Goal: Task Accomplishment & Management: Use online tool/utility

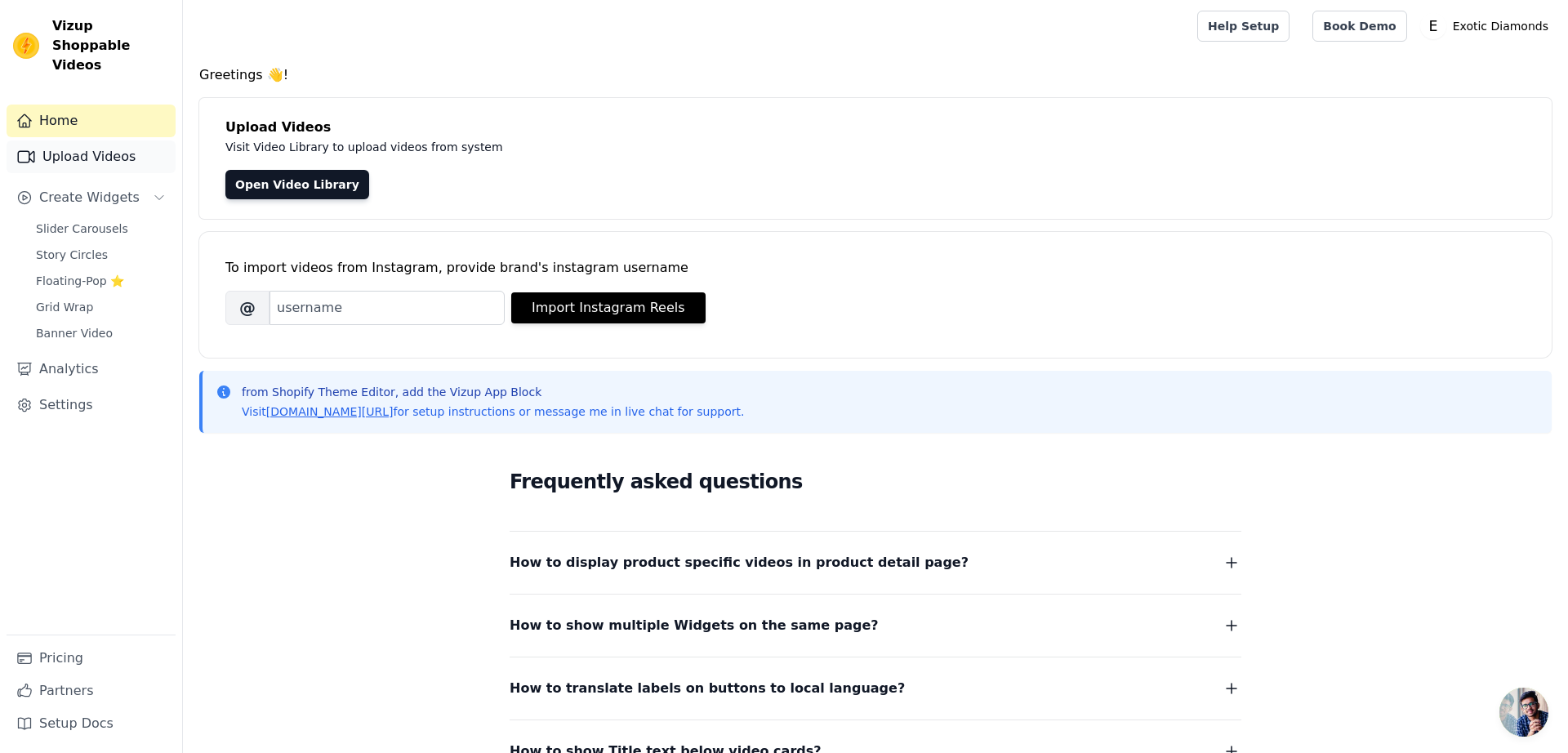
click at [93, 140] on link "Upload Videos" at bounding box center [91, 156] width 169 height 32
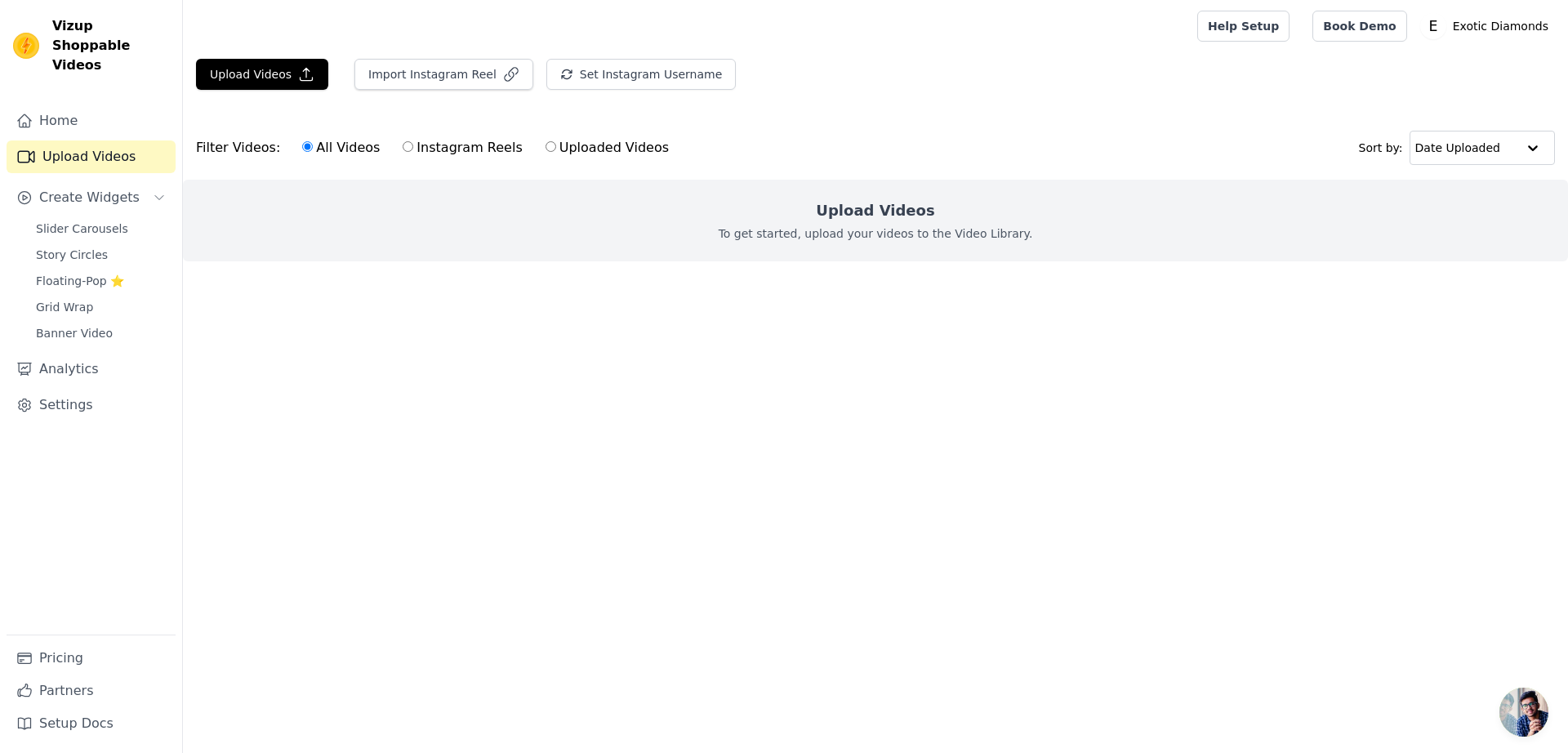
click at [615, 142] on label "Uploaded Videos" at bounding box center [607, 147] width 125 height 21
click at [556, 142] on input "Uploaded Videos" at bounding box center [551, 147] width 10 height 10
radio input "true"
click at [876, 212] on h2 "Upload Videos" at bounding box center [876, 210] width 119 height 23
click at [871, 220] on h2 "Upload Videos" at bounding box center [876, 210] width 119 height 23
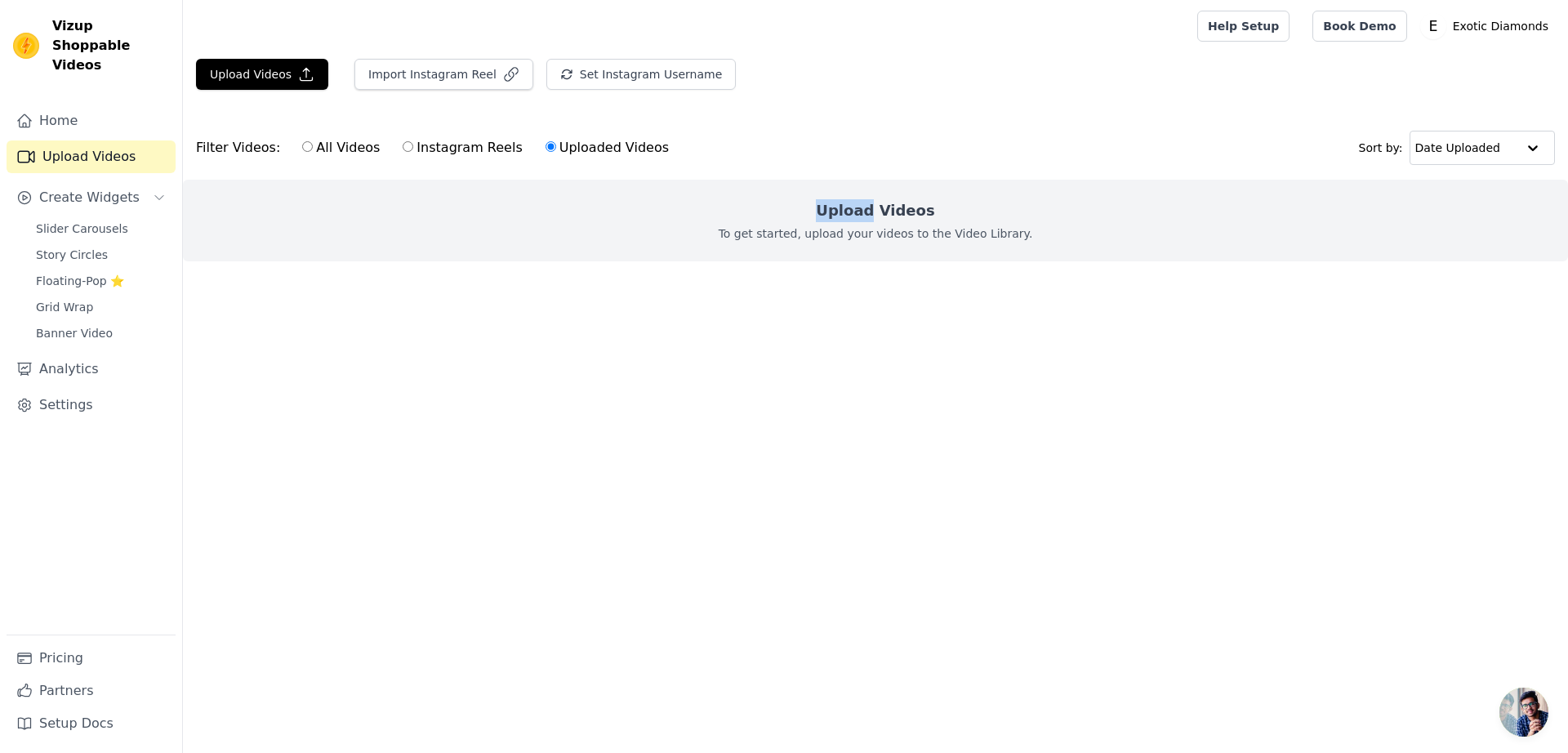
click at [871, 220] on h2 "Upload Videos" at bounding box center [876, 210] width 119 height 23
click at [284, 69] on button "Upload Videos" at bounding box center [263, 74] width 133 height 31
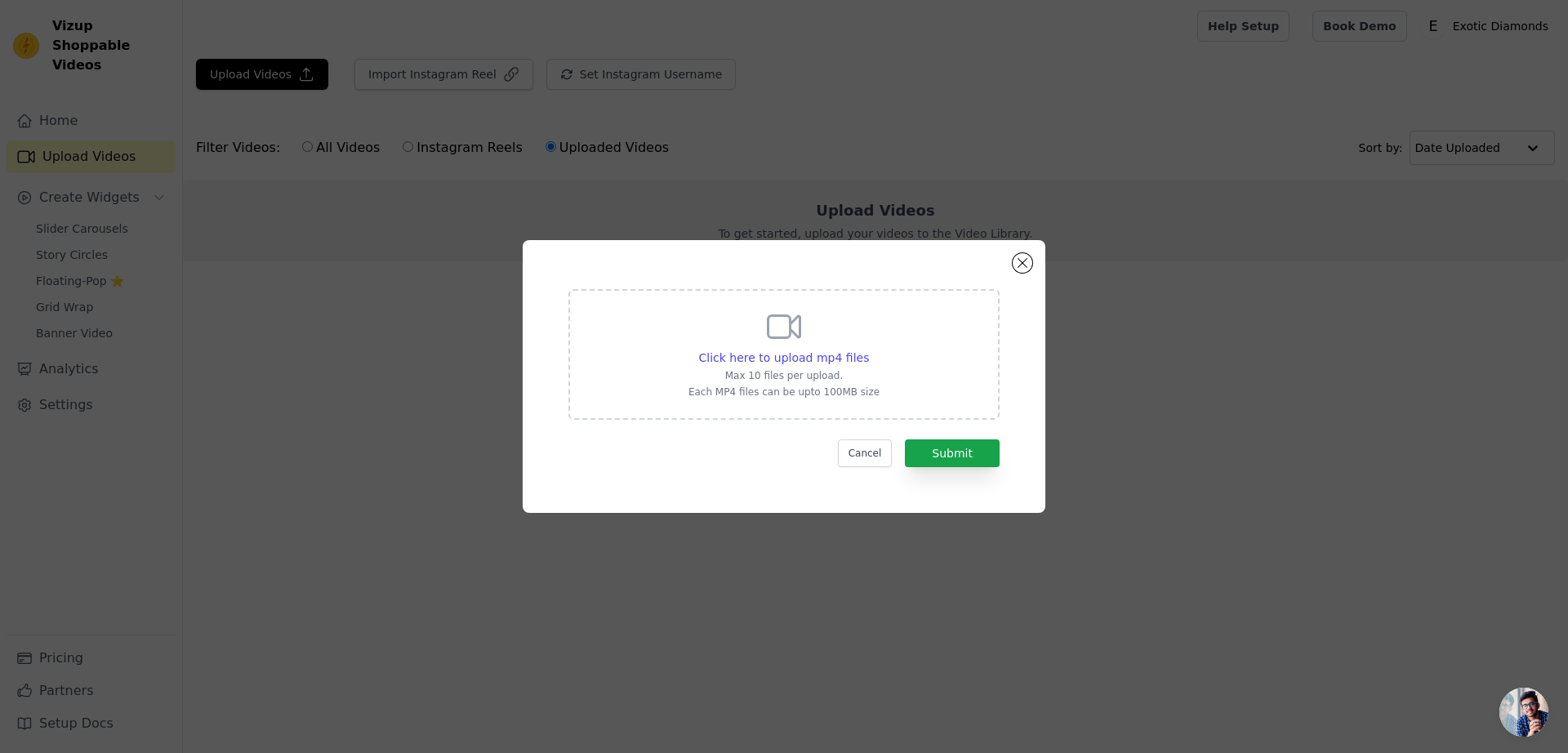
click at [808, 346] on div "Click here to upload mp4 files Max 10 files per upload. Each MP4 files can be u…" at bounding box center [784, 353] width 191 height 92
click at [869, 348] on input "Click here to upload mp4 files Max 10 files per upload. Each MP4 files can be u…" at bounding box center [869, 348] width 1 height 1
type input "C:\fakepath\Forever Starts with a Ring This Beautiful 💍✨.mp4"
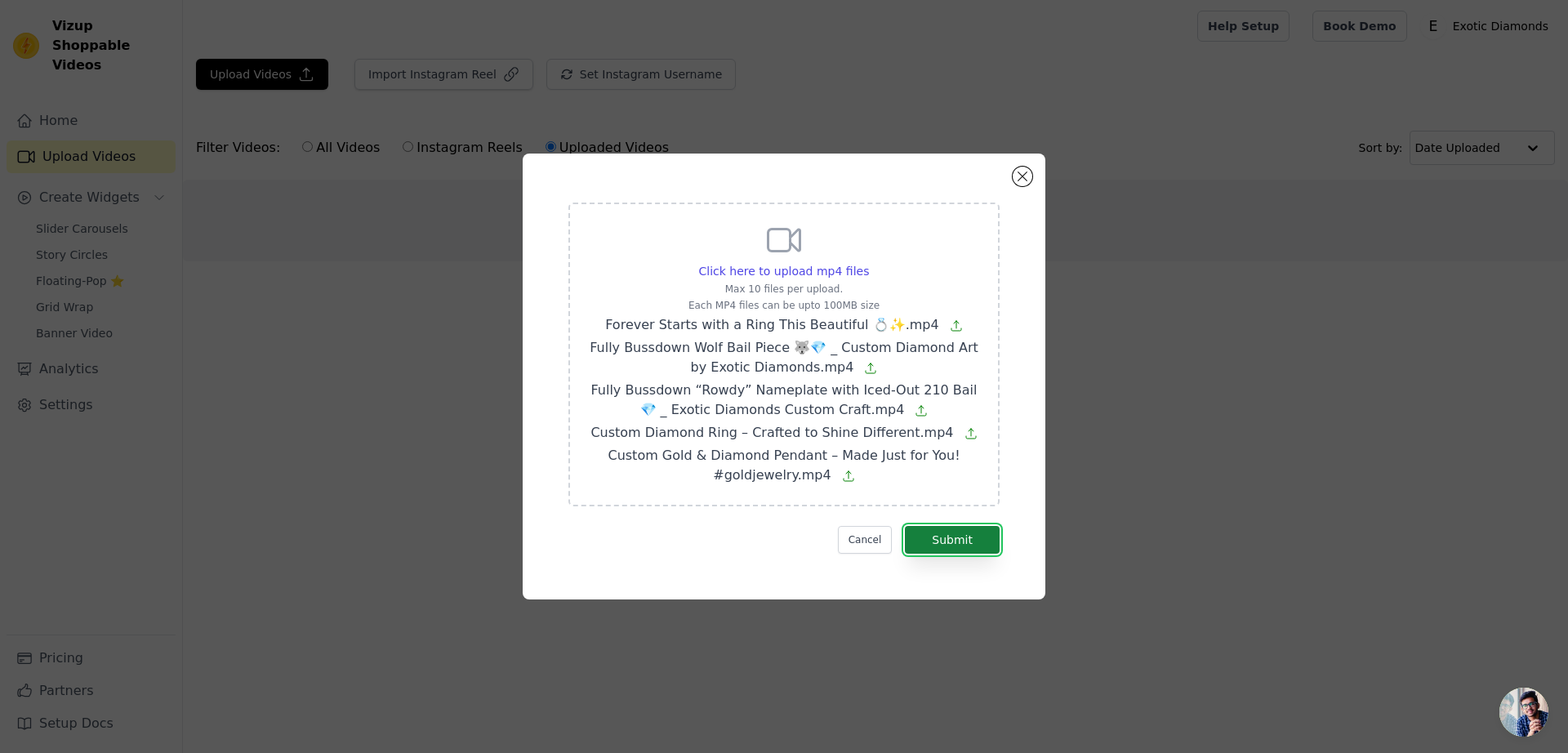
click at [956, 546] on button "Submit" at bounding box center [952, 540] width 95 height 28
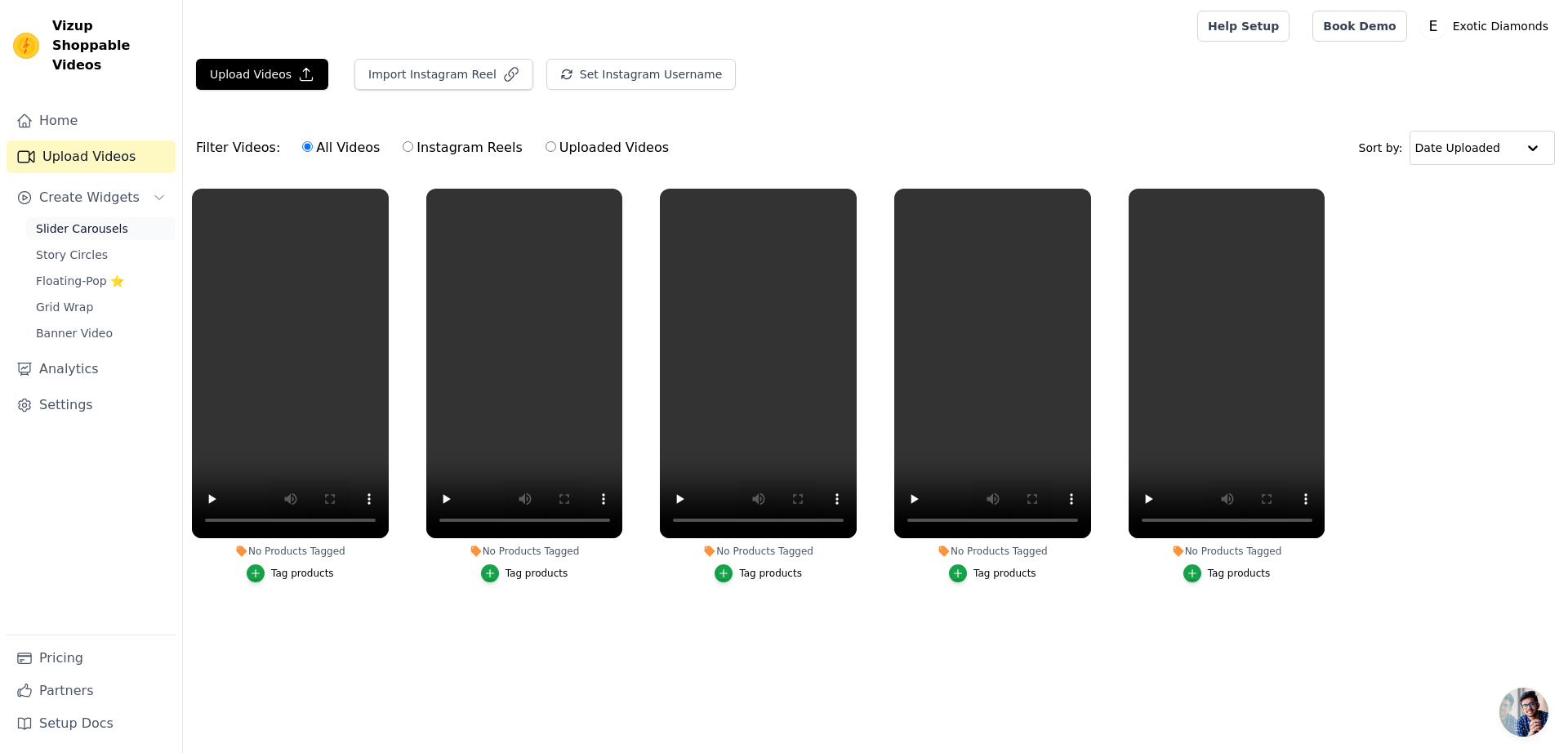
click at [81, 218] on link "Slider Carousels" at bounding box center [100, 229] width 149 height 23
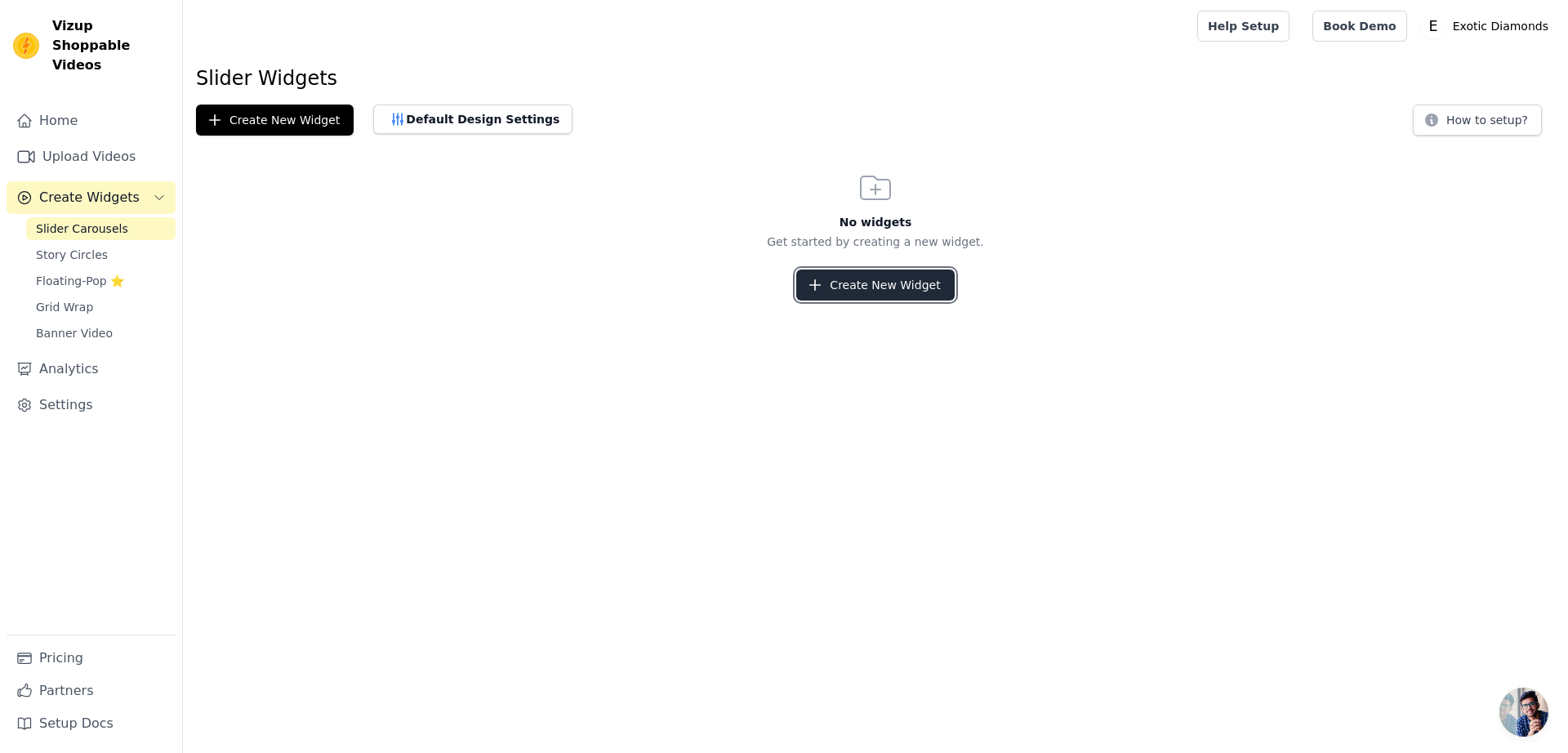
click at [881, 277] on button "Create New Widget" at bounding box center [875, 285] width 158 height 31
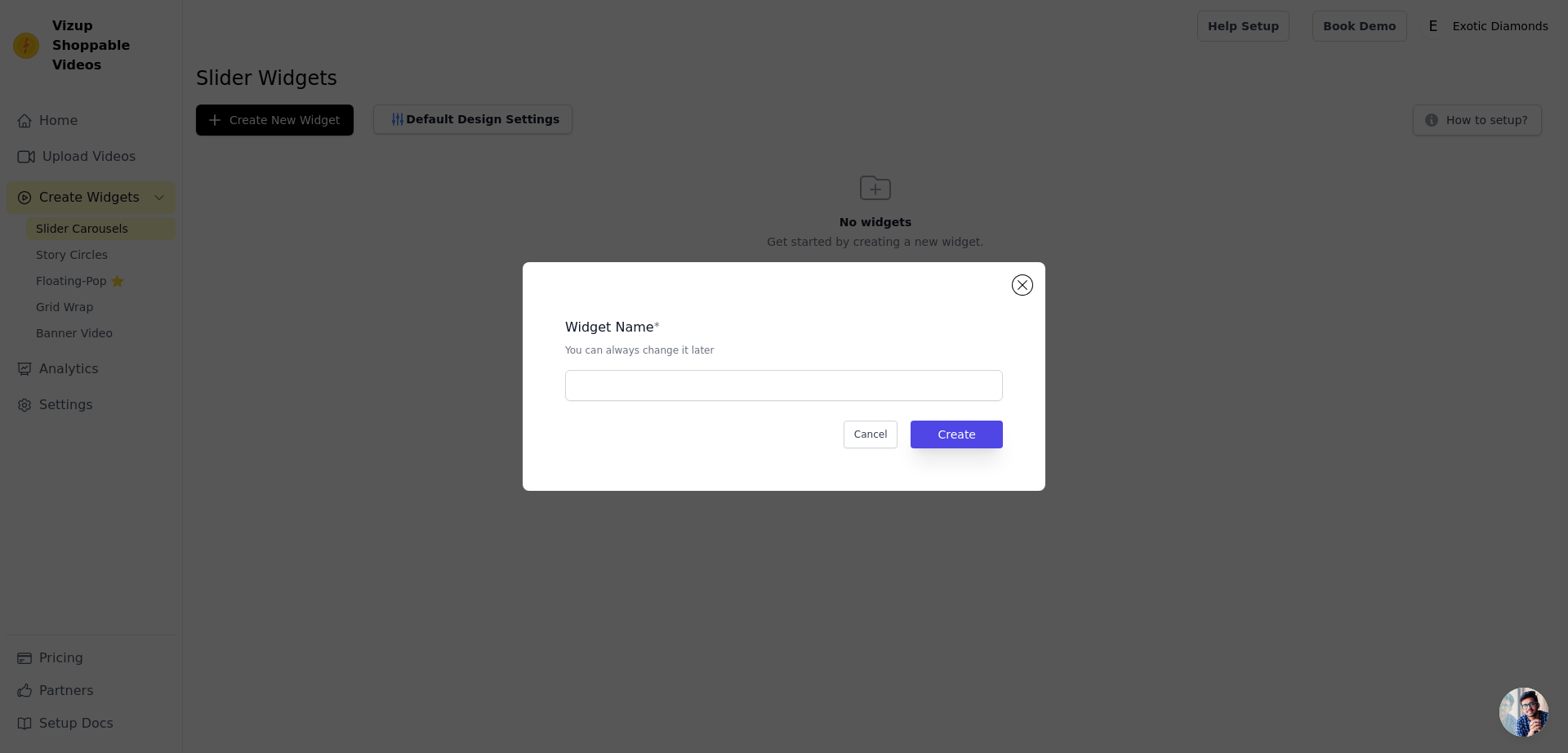
click at [658, 403] on div "Widget Name * You can always change it later Cancel Create" at bounding box center [784, 376] width 471 height 176
click at [649, 388] on input "text" at bounding box center [783, 386] width 437 height 31
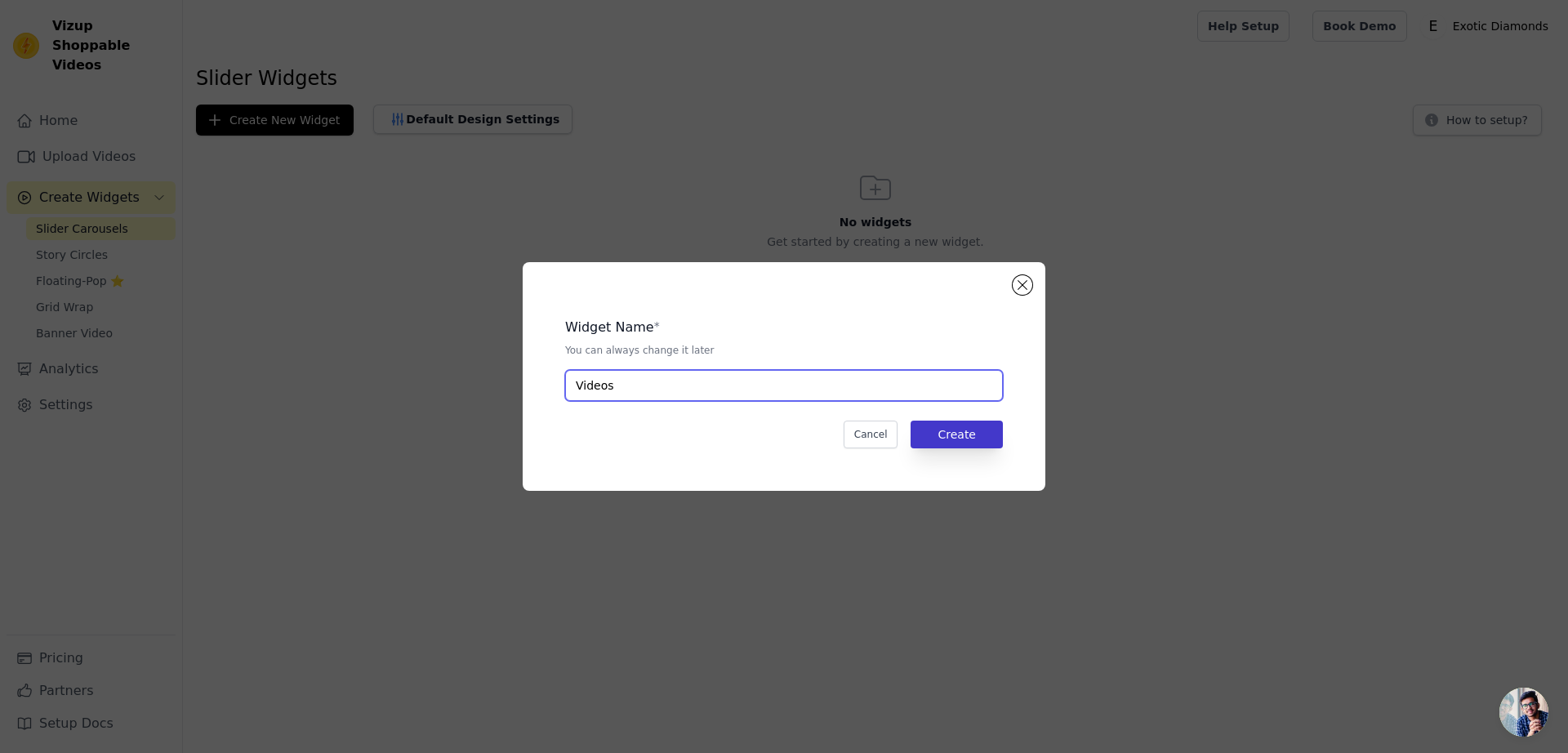
type input "Videos"
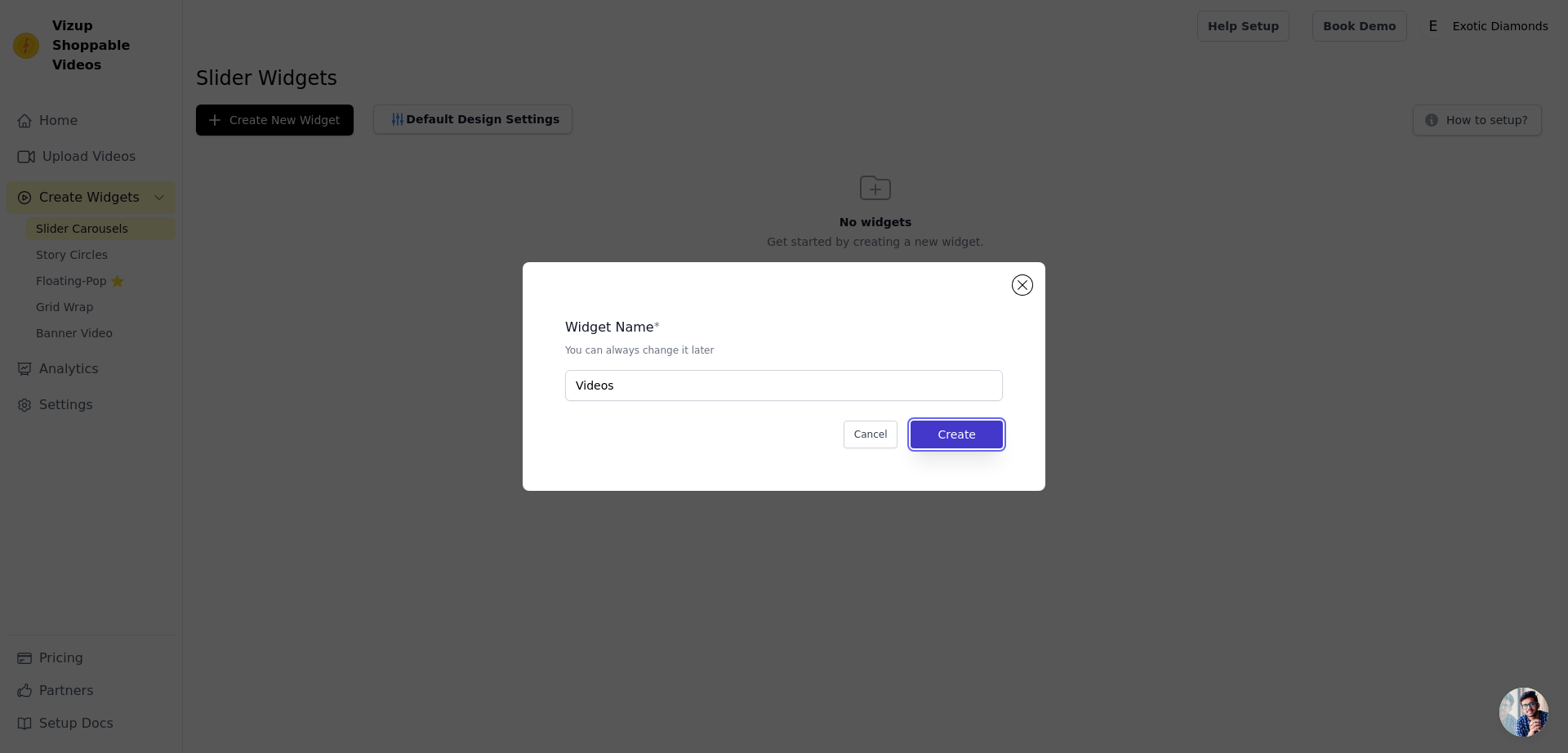
click at [948, 442] on button "Create" at bounding box center [957, 435] width 93 height 28
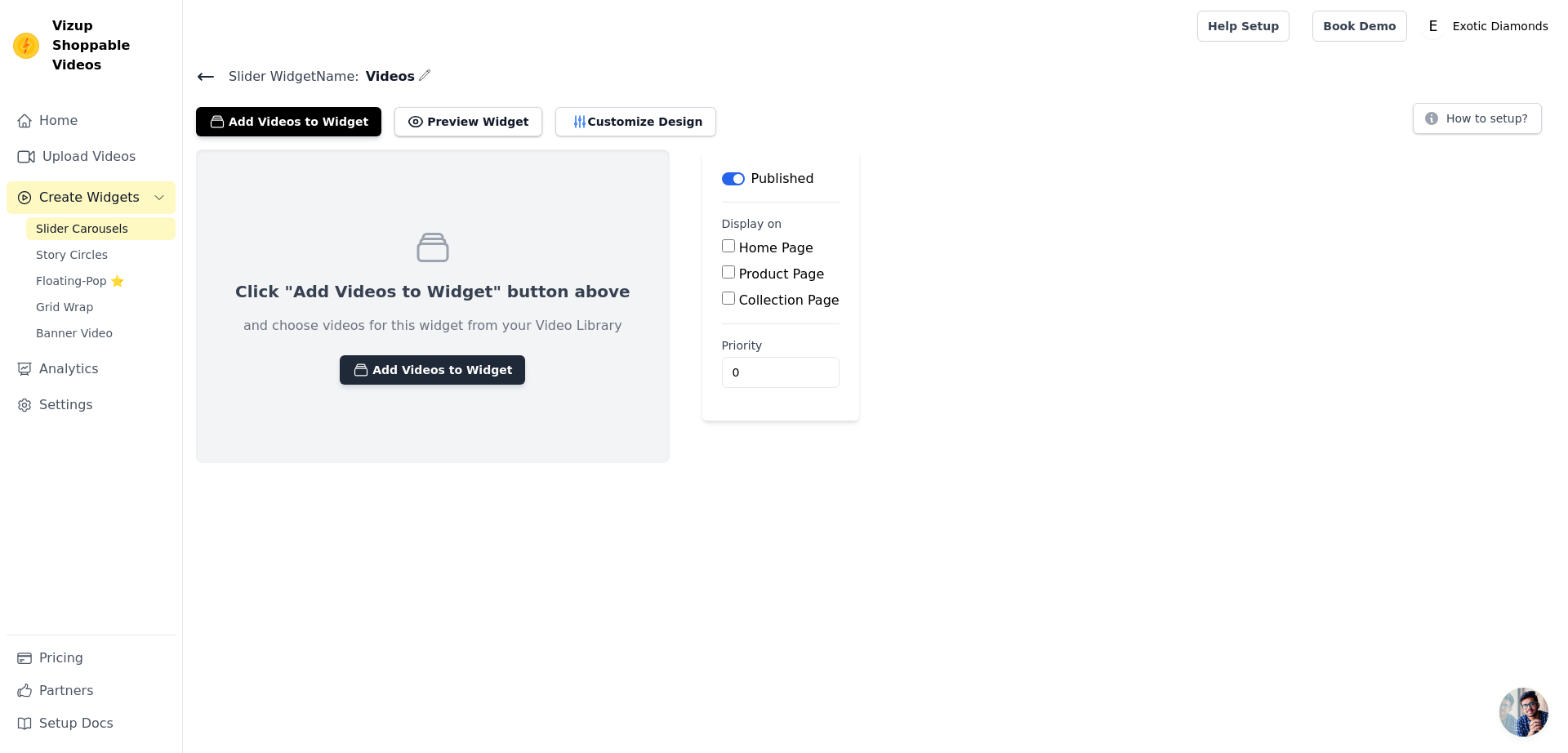
click at [427, 361] on button "Add Videos to Widget" at bounding box center [432, 370] width 185 height 30
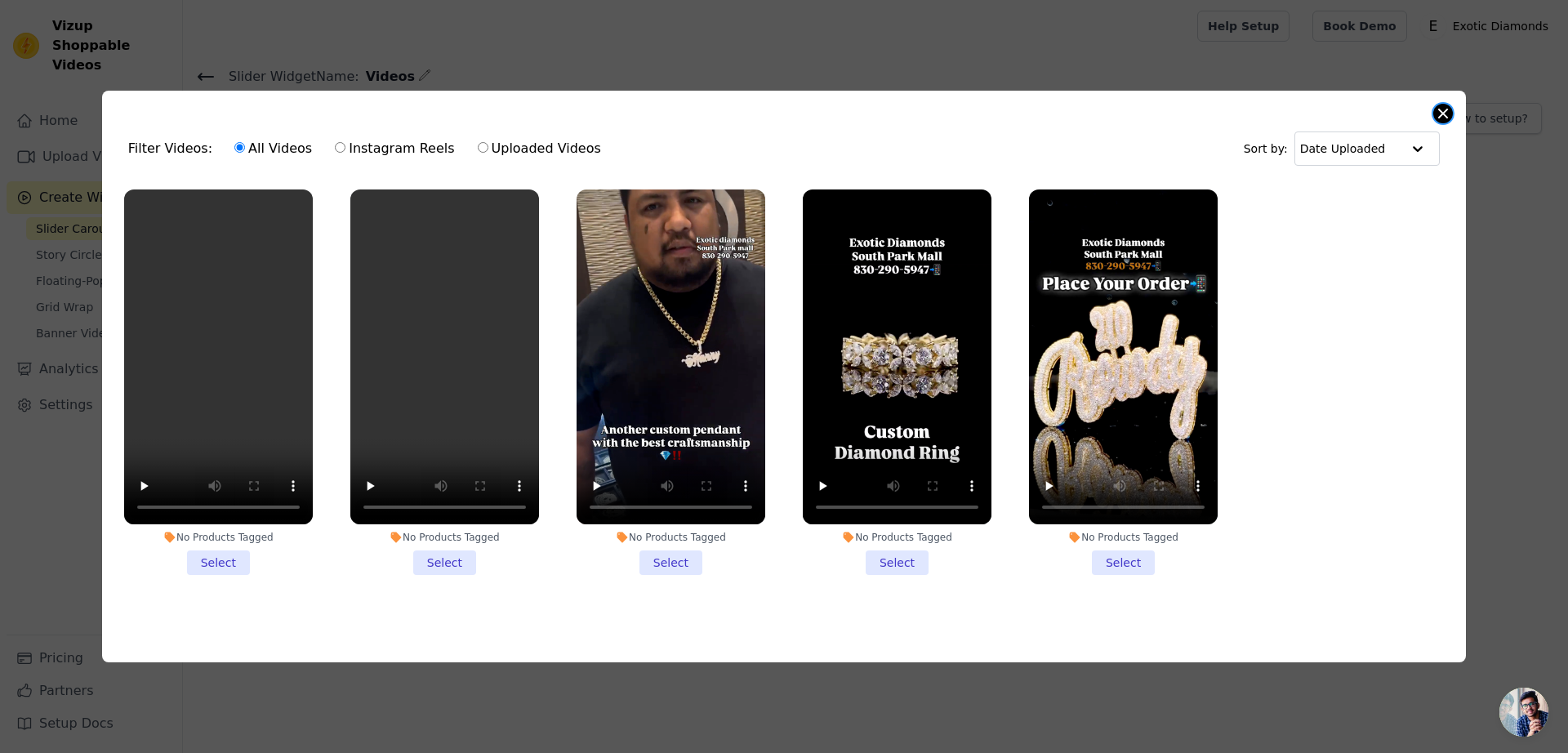
click at [1441, 120] on button "Close modal" at bounding box center [1443, 113] width 19 height 19
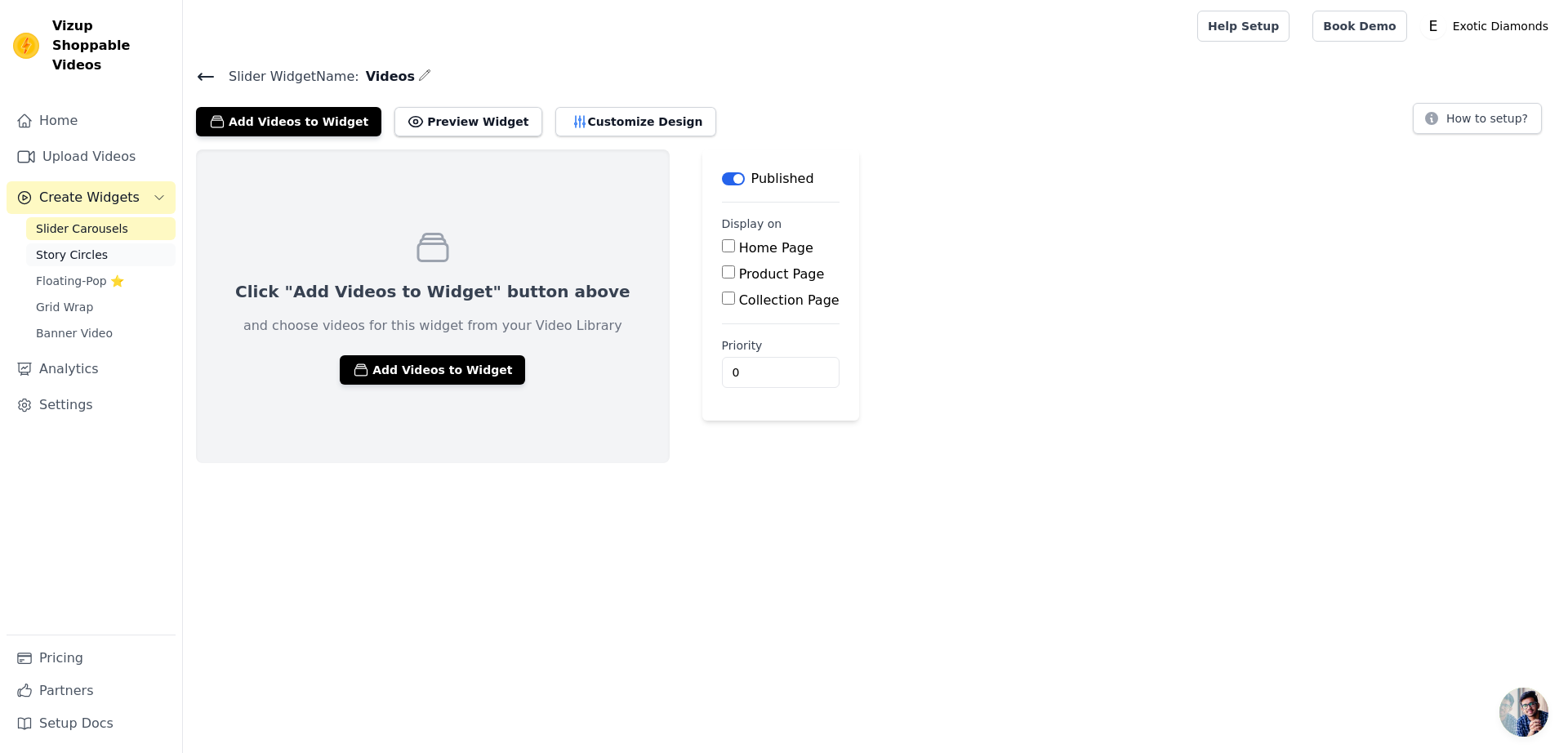
click at [71, 247] on span "Story Circles" at bounding box center [72, 255] width 72 height 17
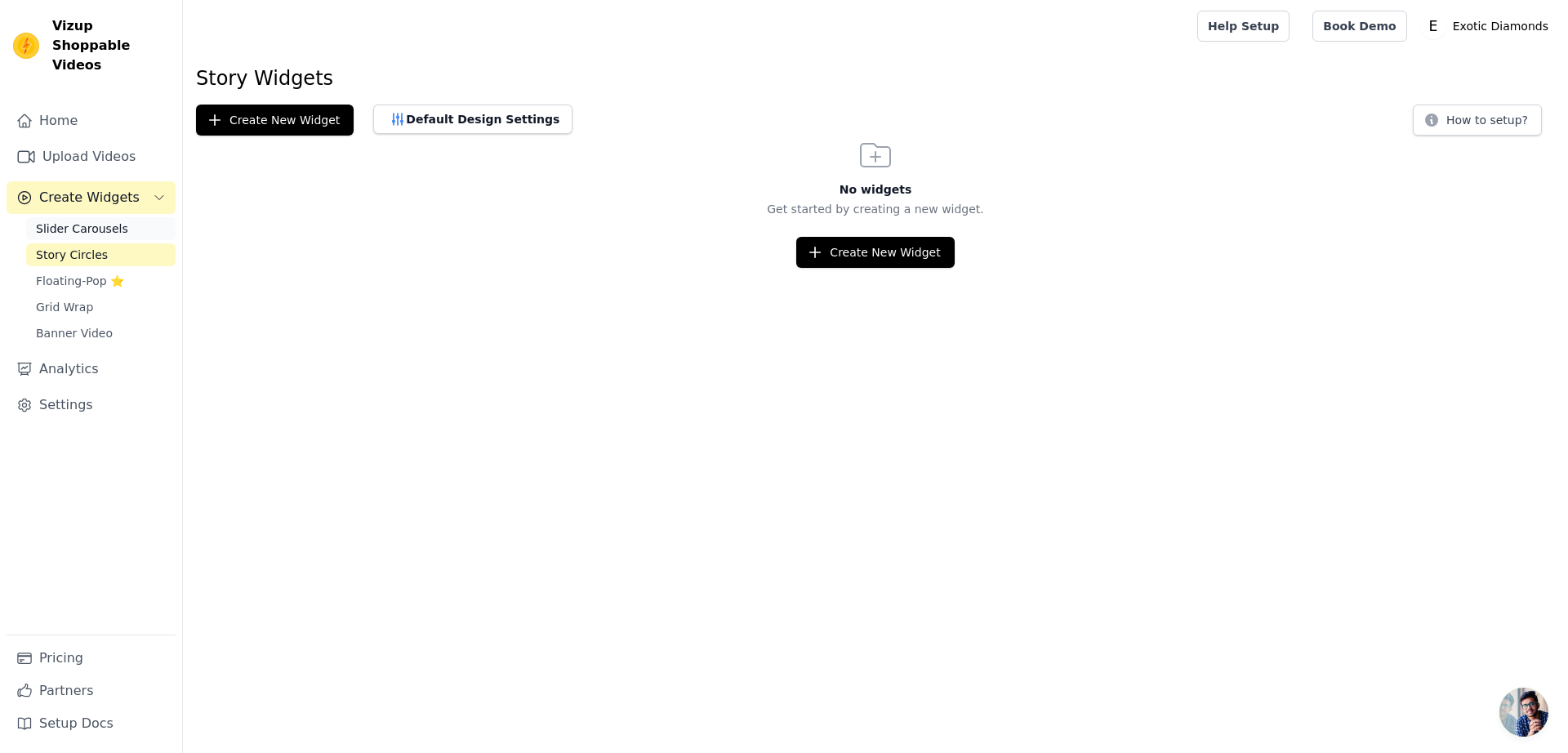
click at [70, 221] on span "Slider Carousels" at bounding box center [82, 229] width 93 height 17
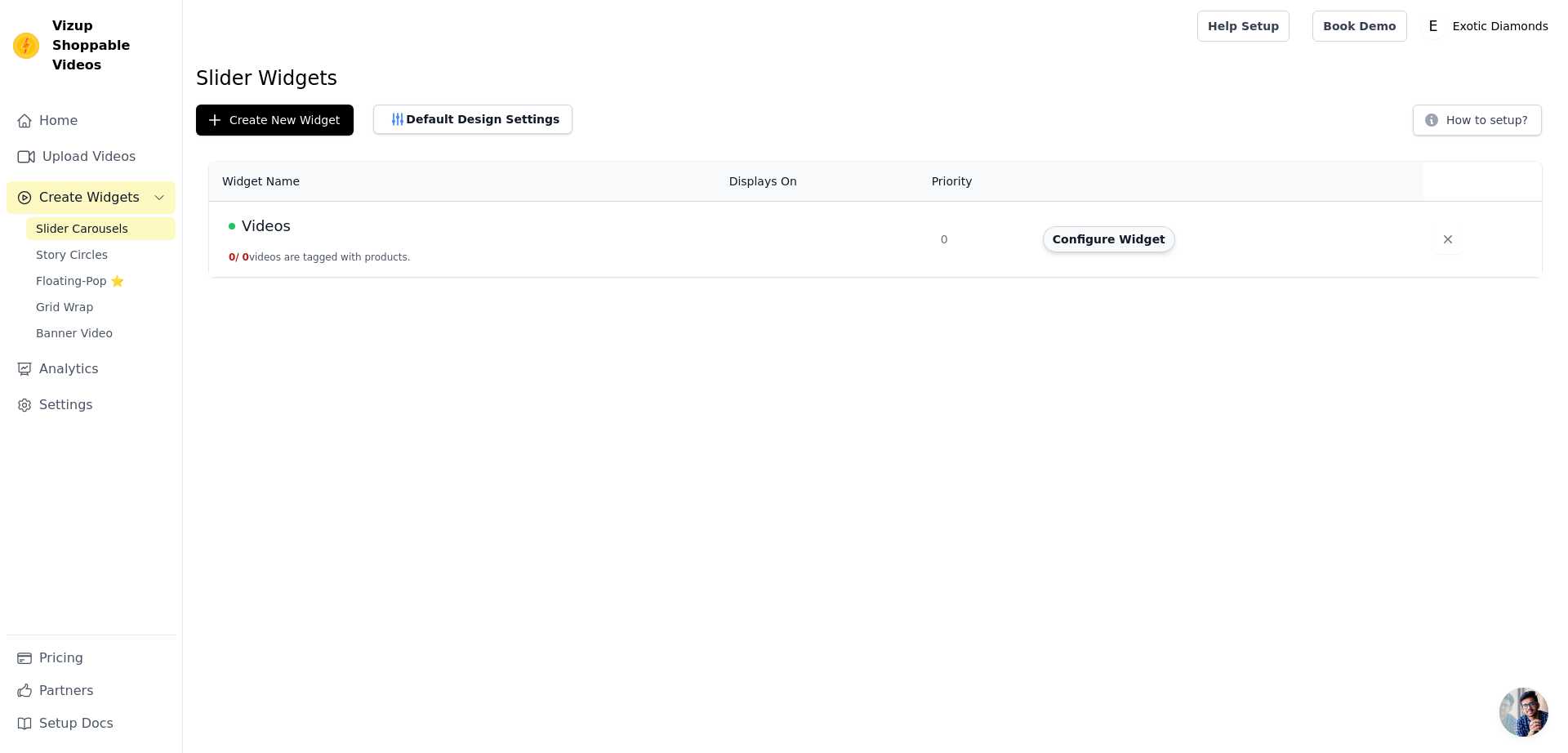
click at [1152, 236] on button "Configure Widget" at bounding box center [1110, 239] width 133 height 26
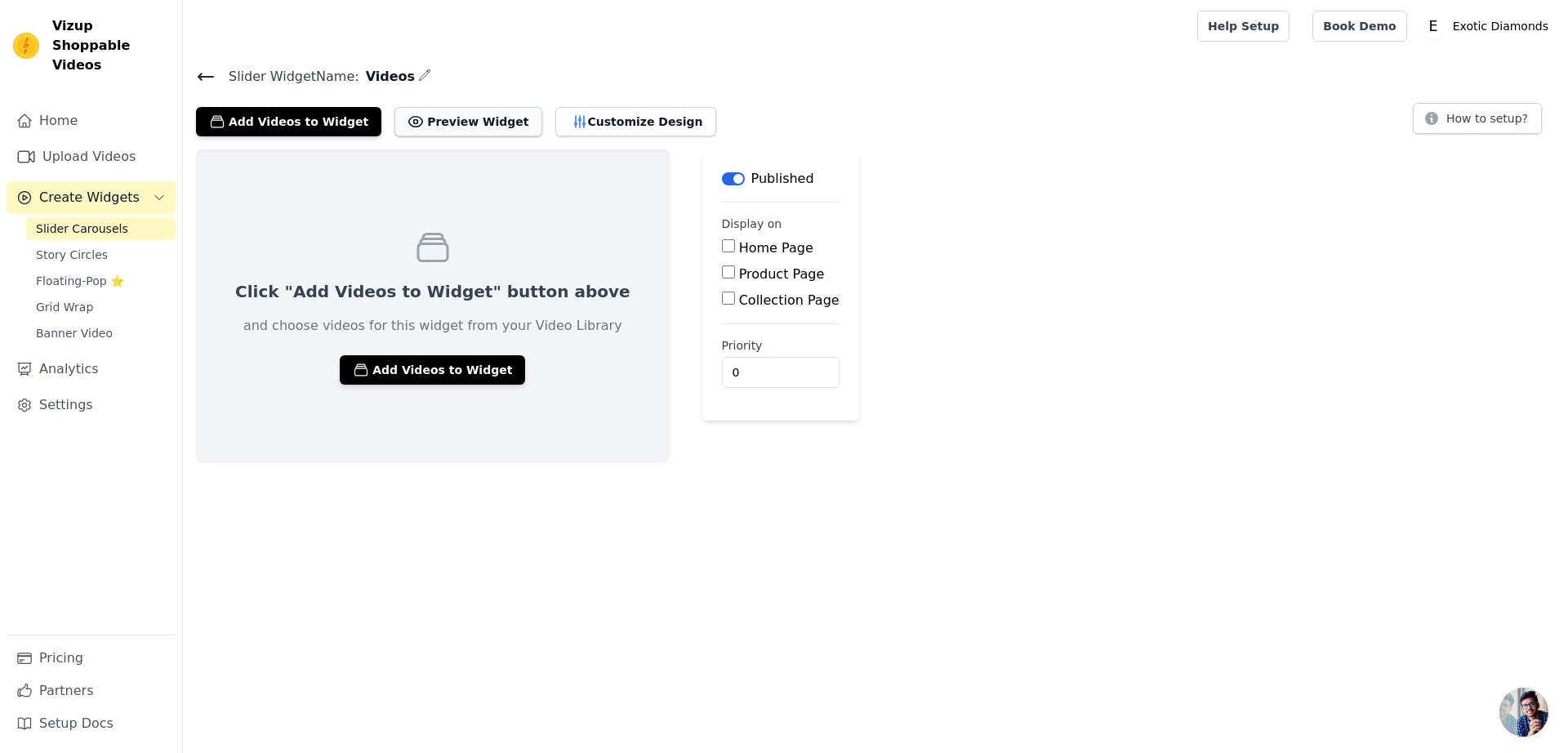
click at [403, 110] on button "Preview Widget" at bounding box center [468, 122] width 147 height 30
click at [58, 388] on link "Settings" at bounding box center [91, 404] width 169 height 32
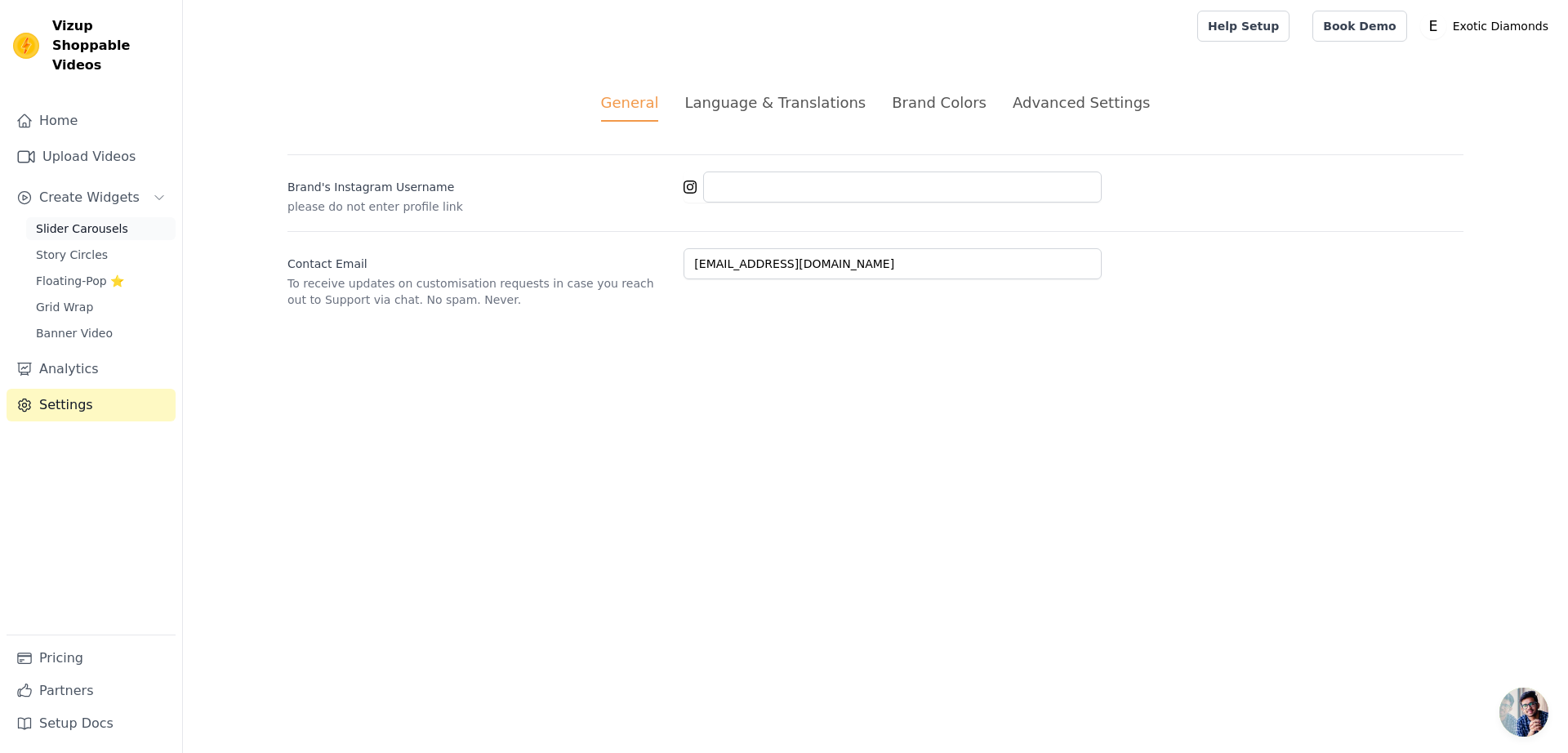
click at [67, 221] on span "Slider Carousels" at bounding box center [82, 229] width 93 height 17
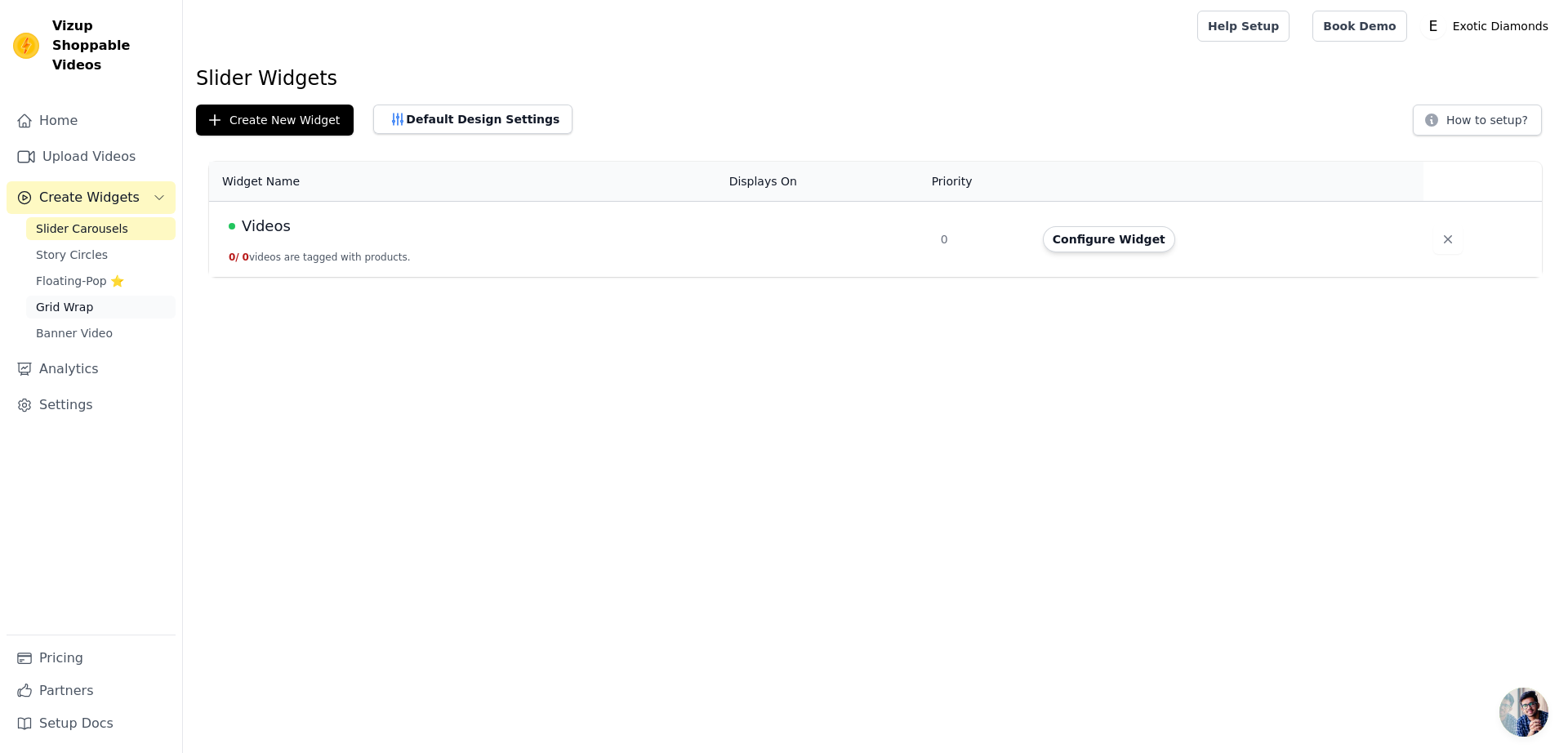
click at [86, 298] on span "Grid Wrap" at bounding box center [64, 306] width 57 height 17
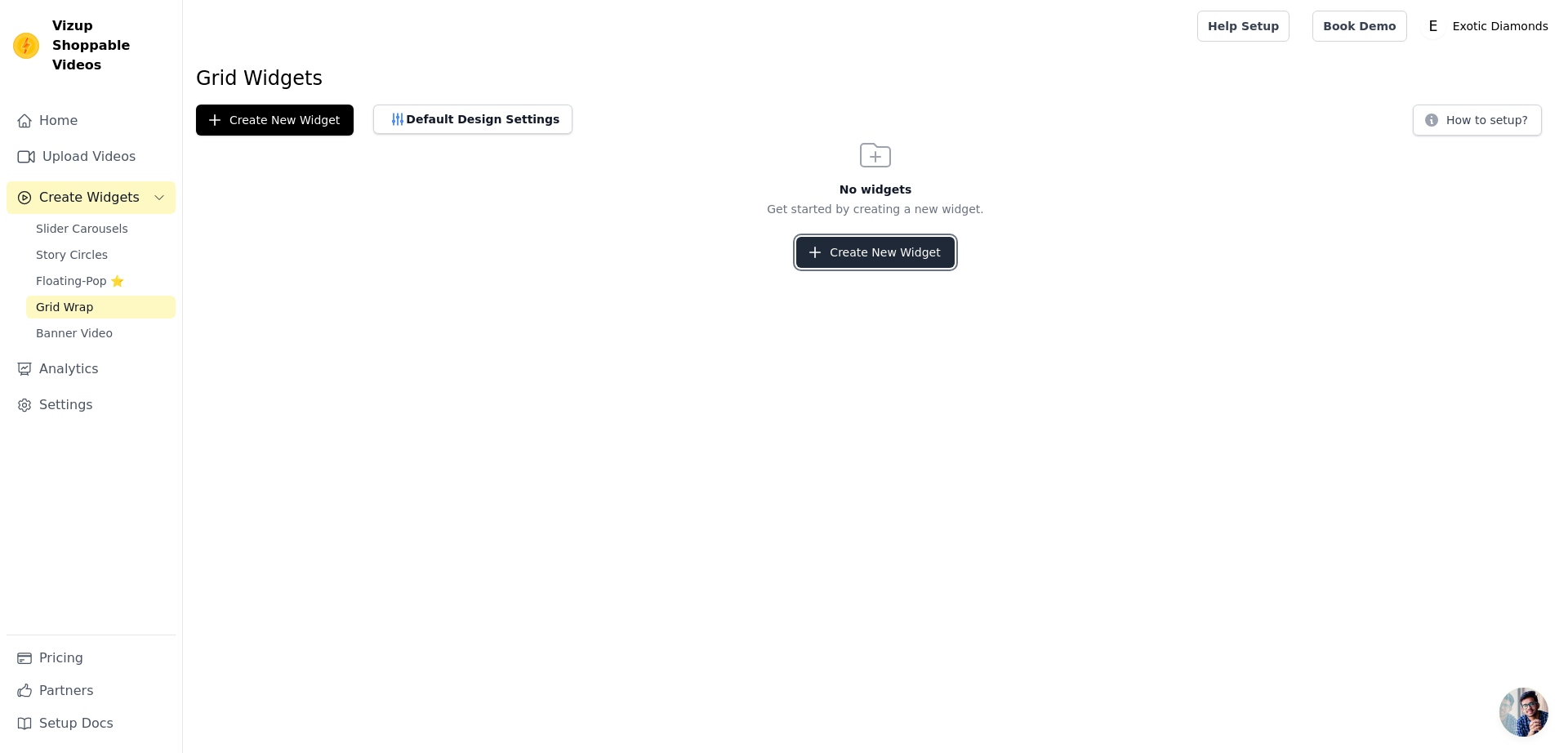
click at [846, 254] on button "Create New Widget" at bounding box center [875, 252] width 158 height 31
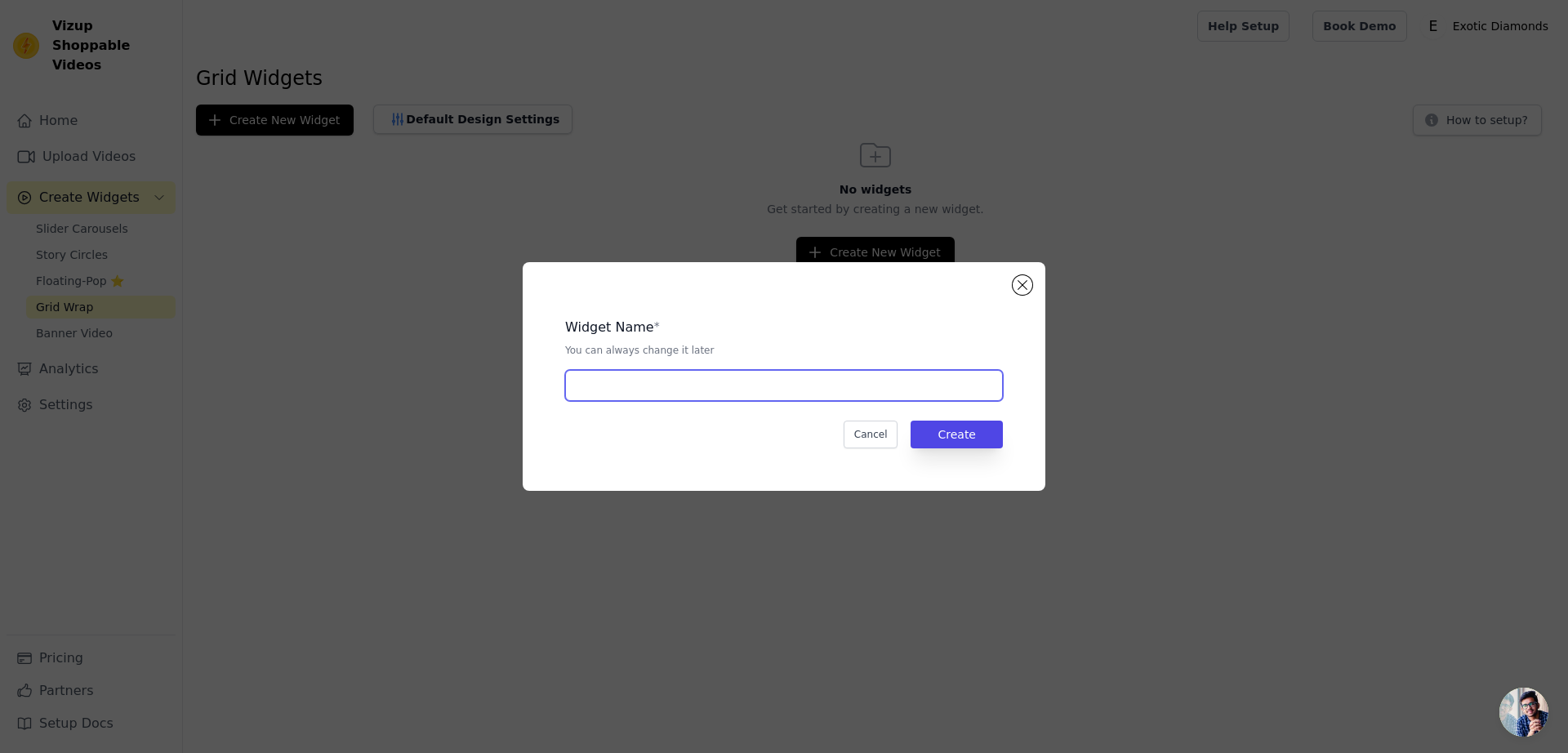
click at [720, 374] on input "text" at bounding box center [783, 386] width 437 height 31
type input "Our Customer Reviews"
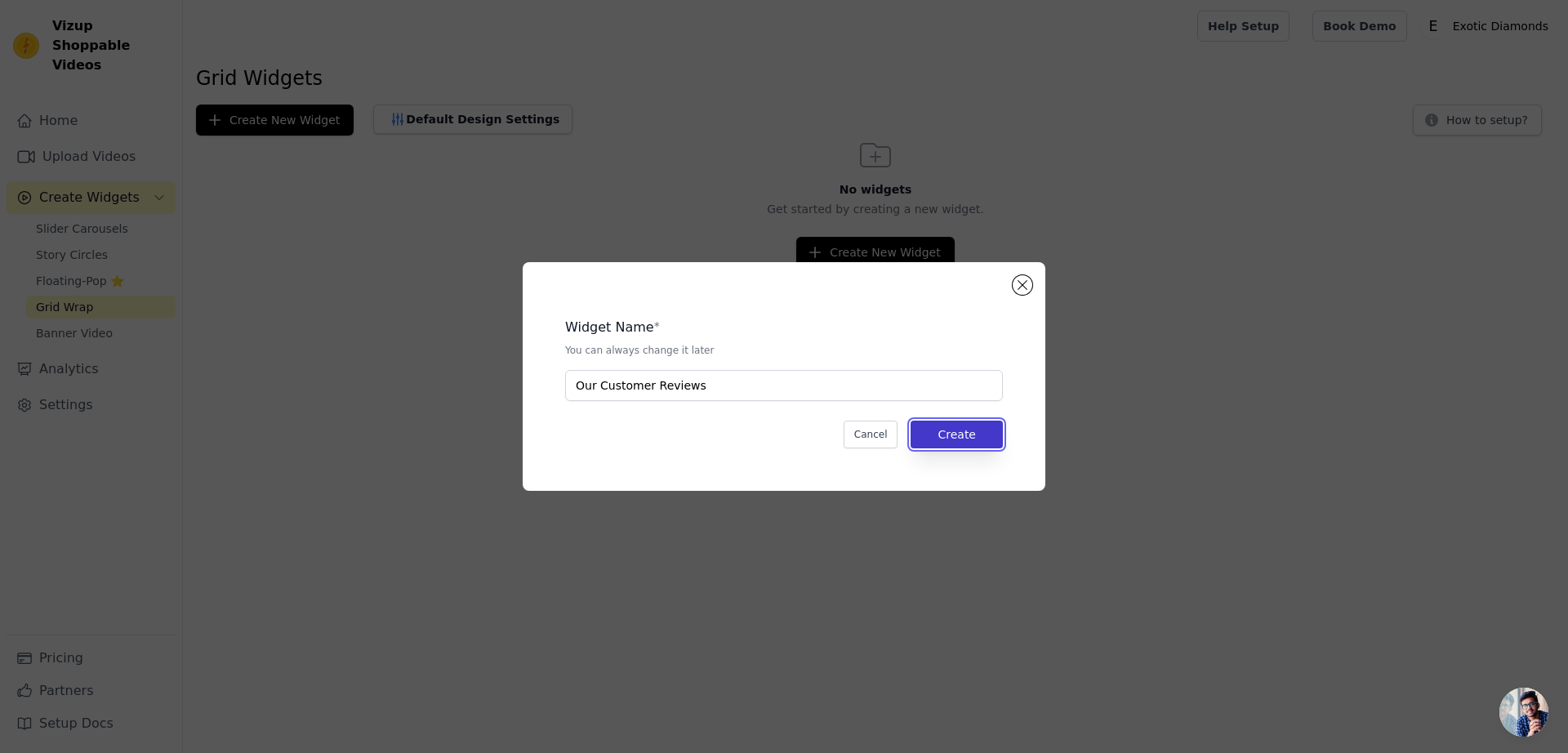
click at [934, 421] on button "Create" at bounding box center [957, 435] width 93 height 28
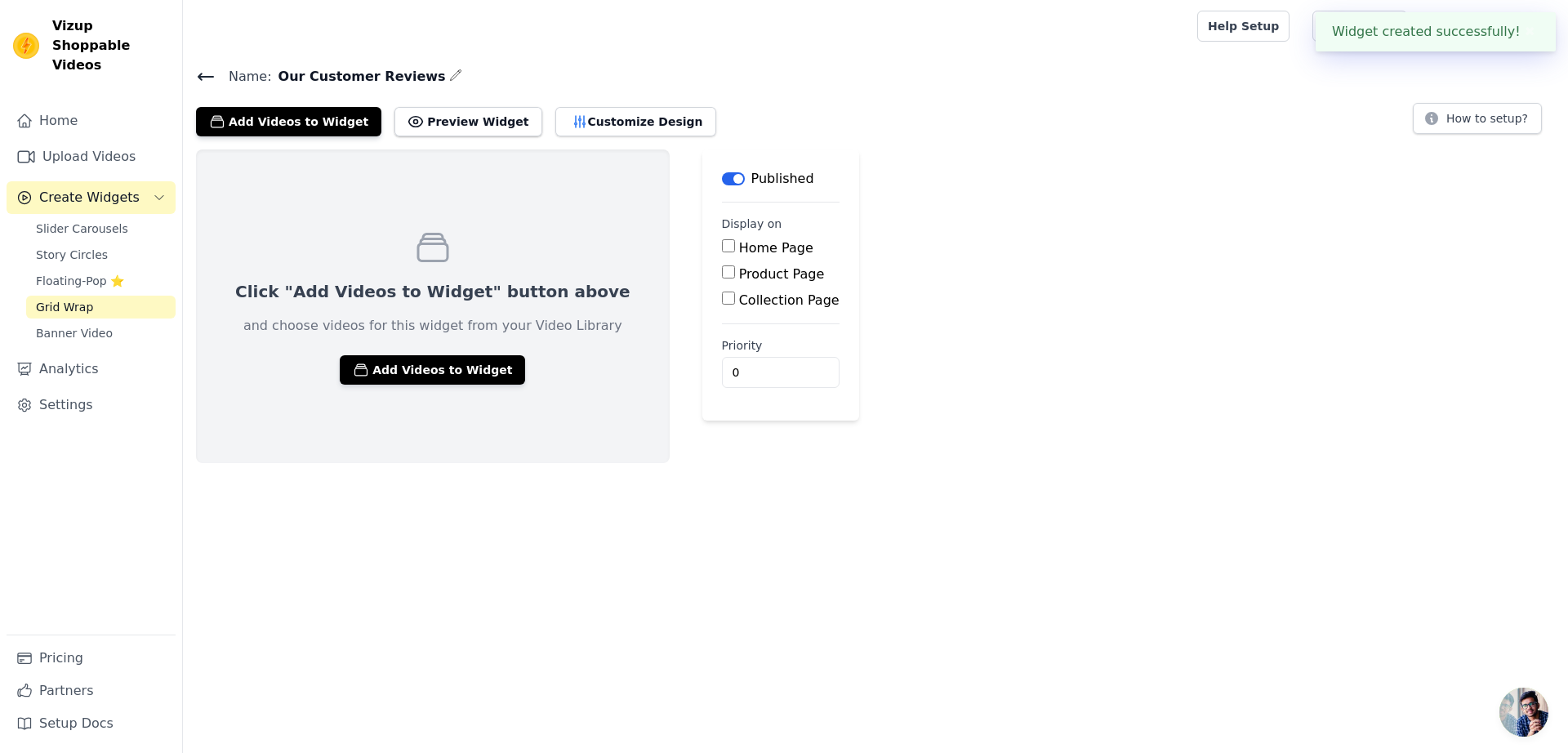
click at [739, 246] on label "Home Page" at bounding box center [776, 248] width 74 height 16
click at [722, 246] on input "Home Page" at bounding box center [728, 245] width 13 height 13
checkbox input "true"
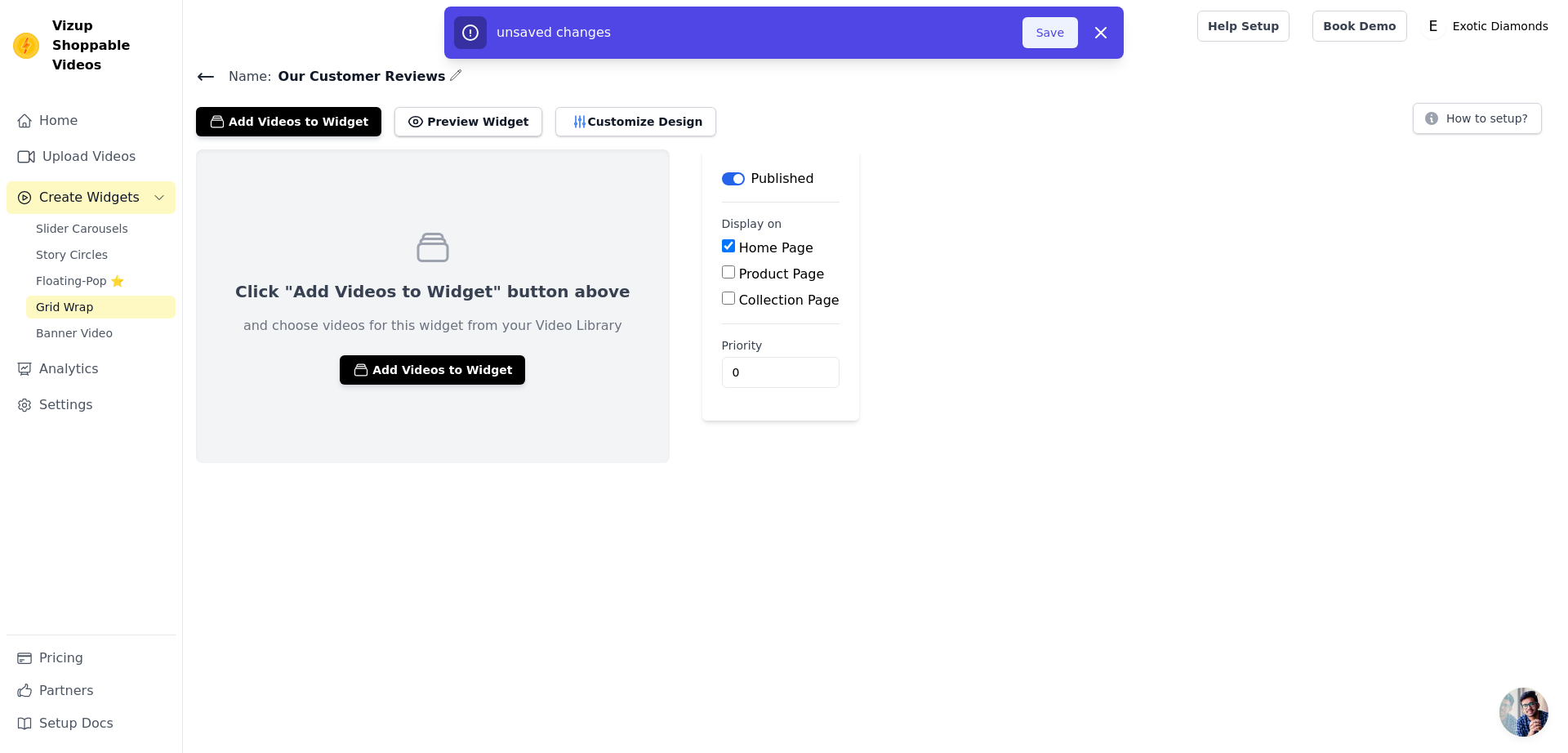
click at [1035, 27] on button "Save" at bounding box center [1050, 33] width 56 height 31
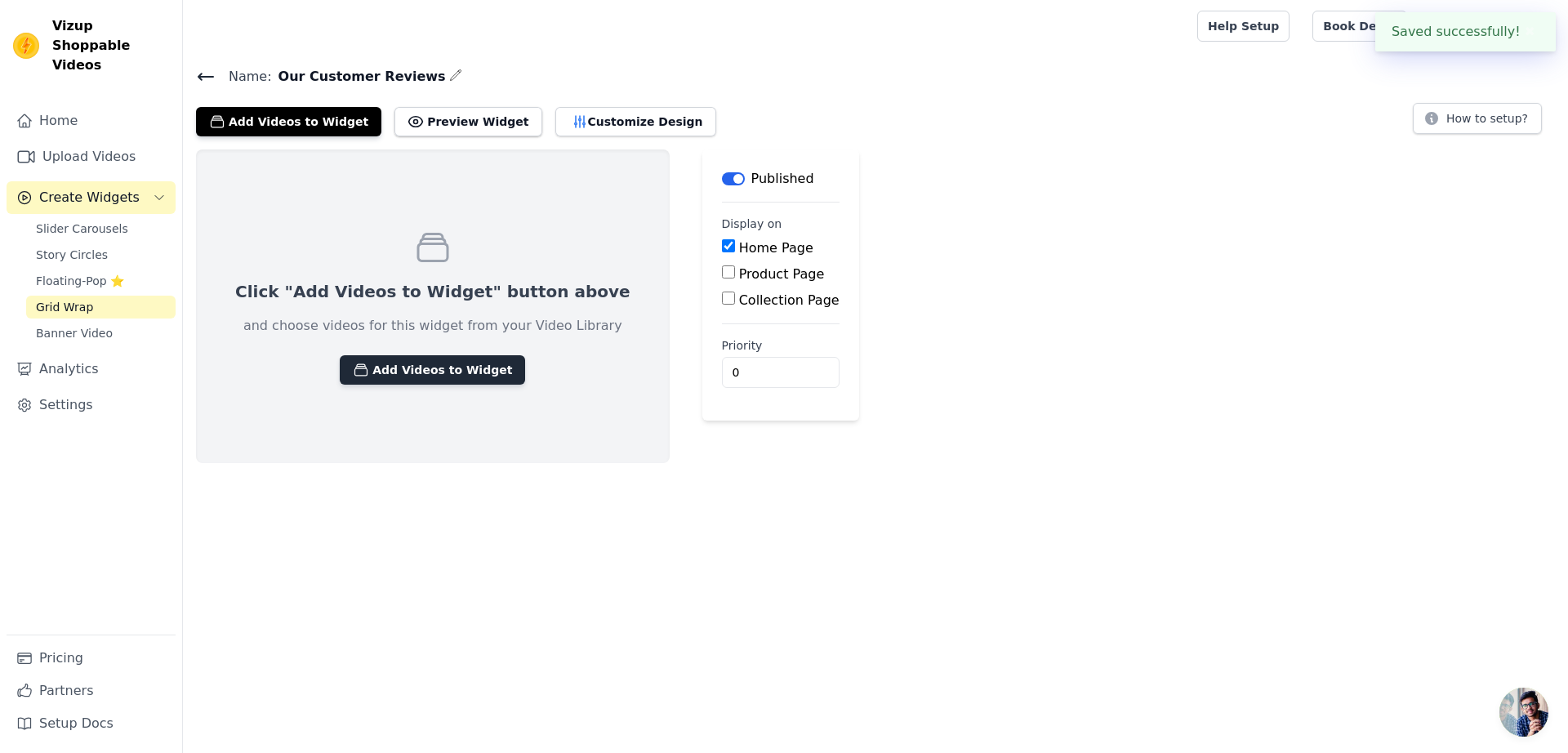
click at [450, 363] on button "Add Videos to Widget" at bounding box center [432, 370] width 185 height 30
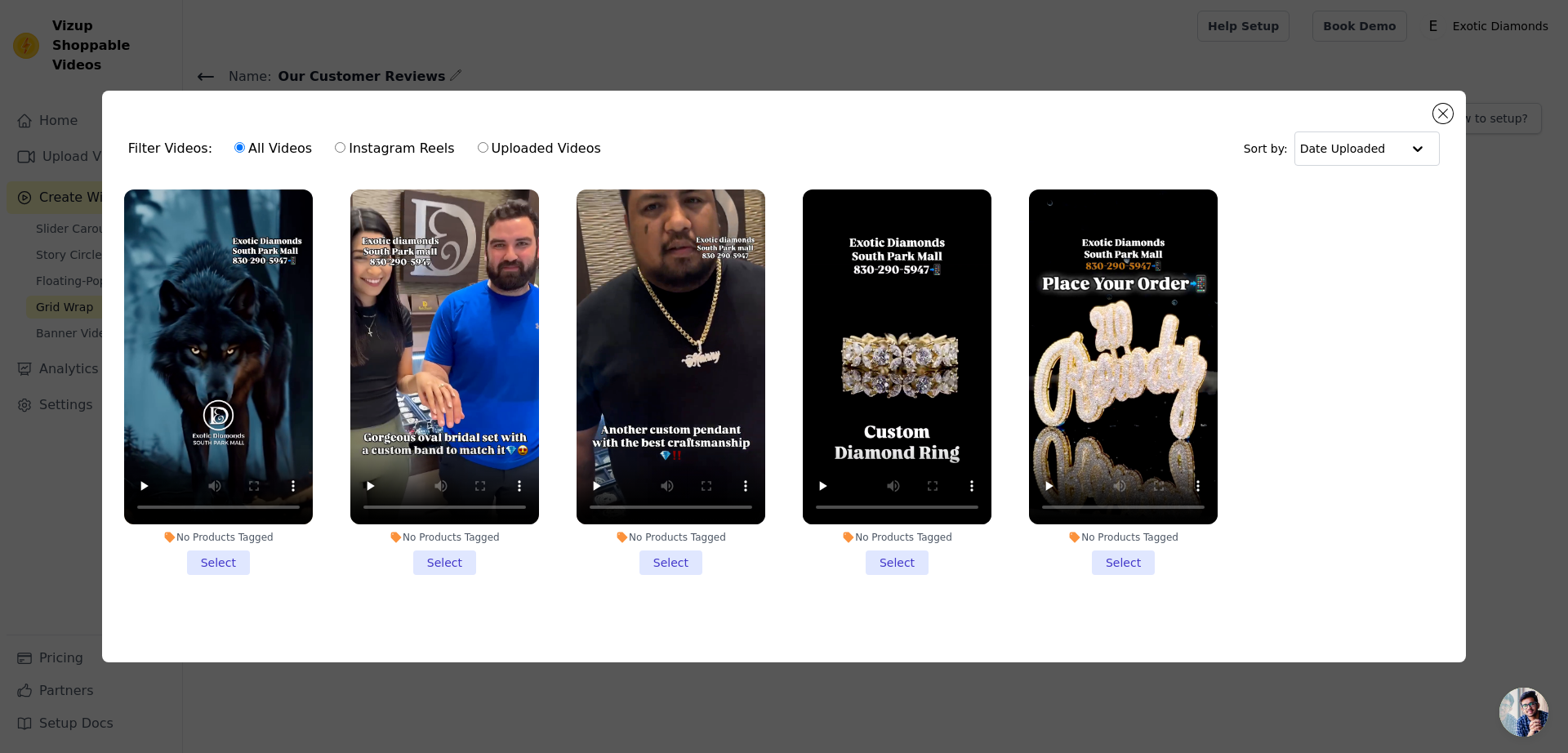
click at [226, 572] on li "No Products Tagged Select" at bounding box center [218, 382] width 189 height 387
click at [0, 0] on input "No Products Tagged Select" at bounding box center [0, 0] width 0 height 0
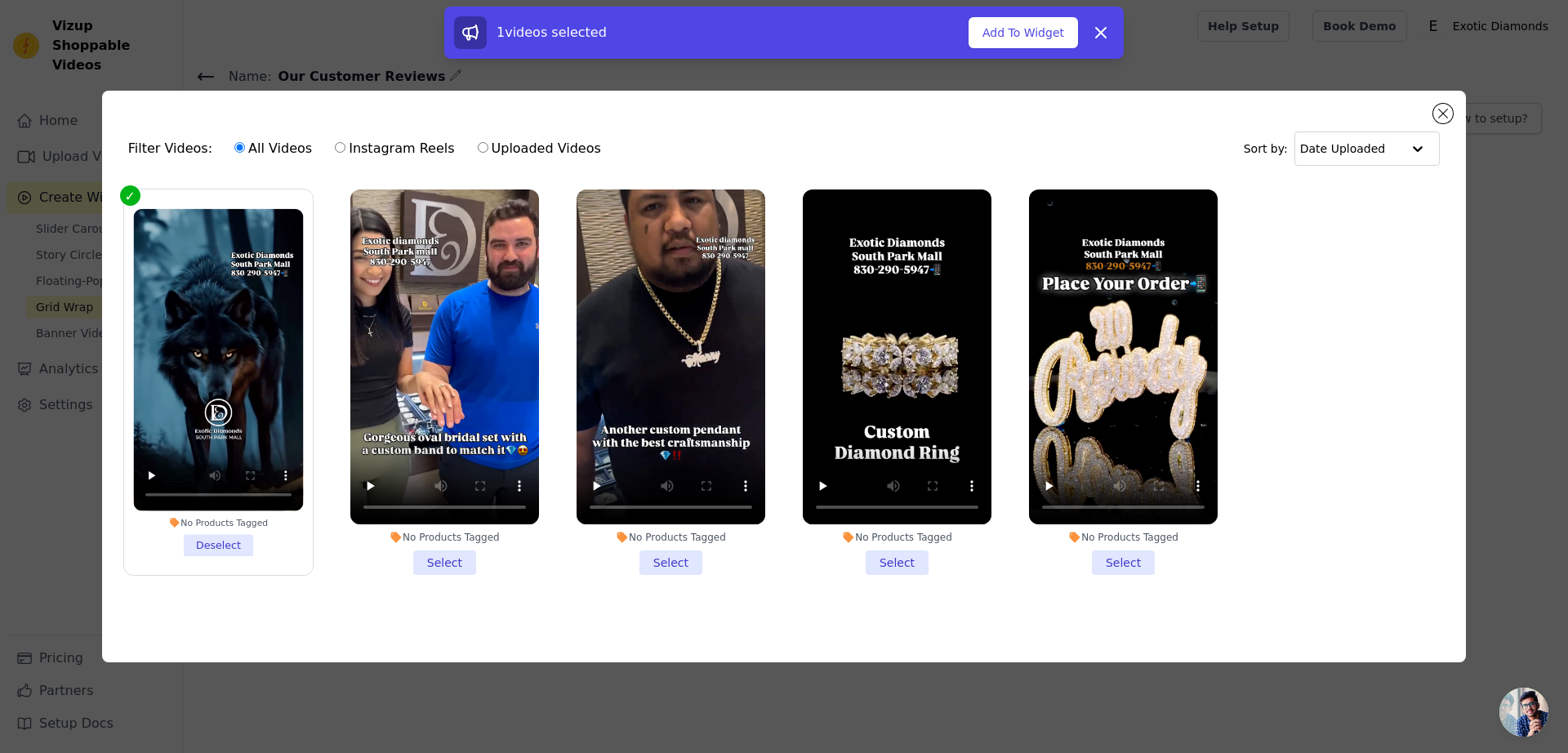
click at [424, 566] on li "No Products Tagged Select" at bounding box center [444, 382] width 189 height 387
click at [0, 0] on input "No Products Tagged Select" at bounding box center [0, 0] width 0 height 0
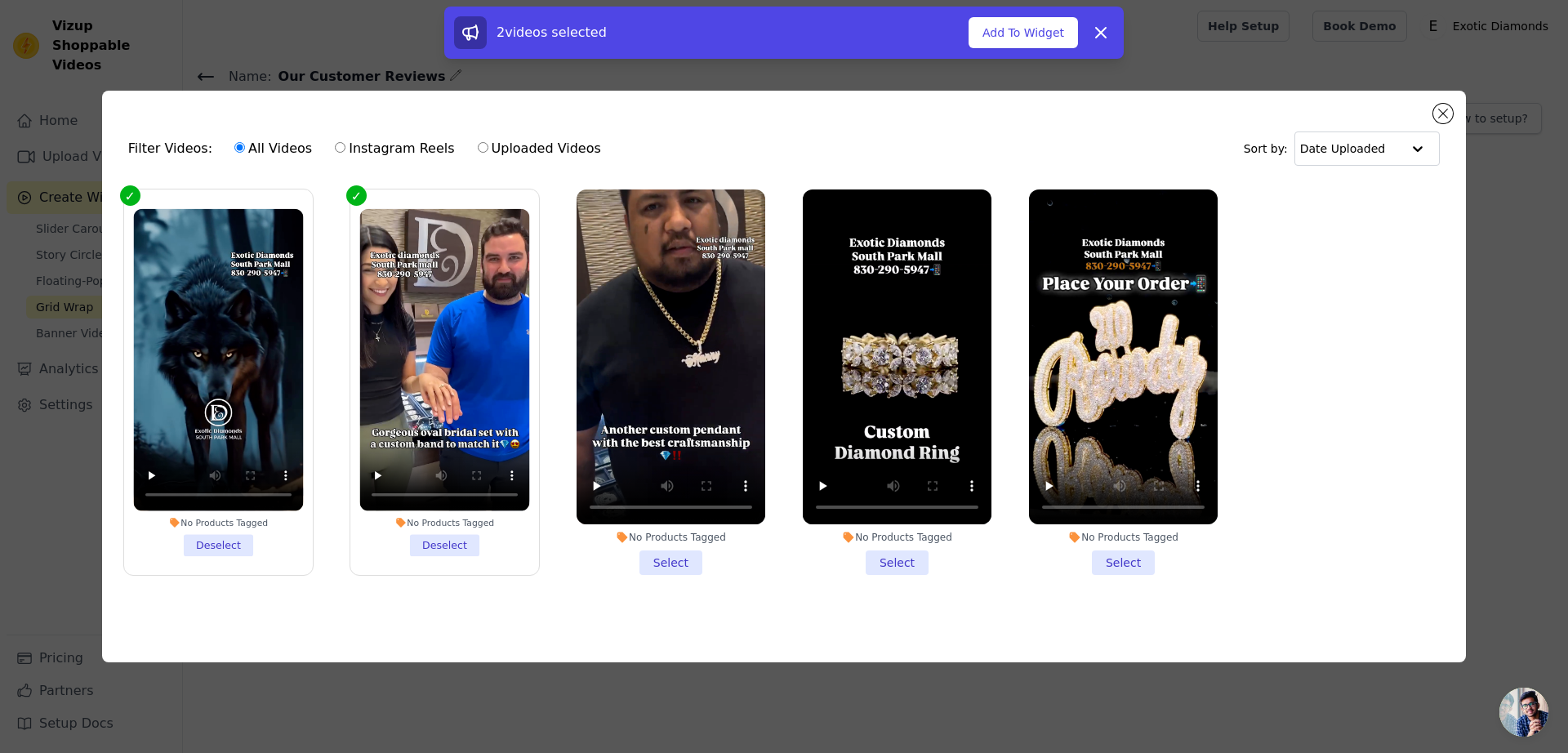
click at [653, 564] on li "No Products Tagged Select" at bounding box center [671, 382] width 189 height 387
click at [0, 0] on input "No Products Tagged Select" at bounding box center [0, 0] width 0 height 0
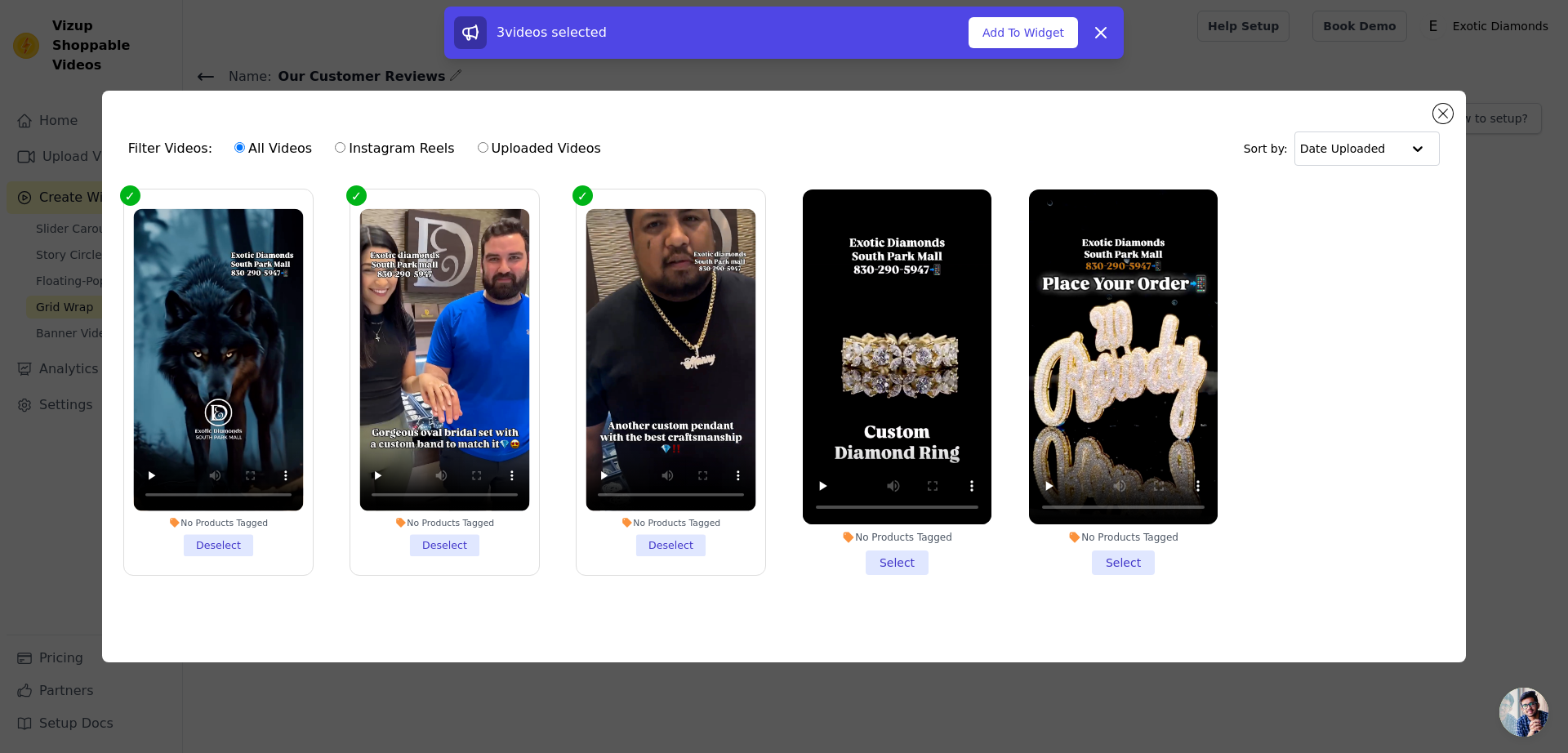
click at [899, 564] on li "No Products Tagged Select" at bounding box center [897, 382] width 189 height 387
click at [0, 0] on input "No Products Tagged Select" at bounding box center [0, 0] width 0 height 0
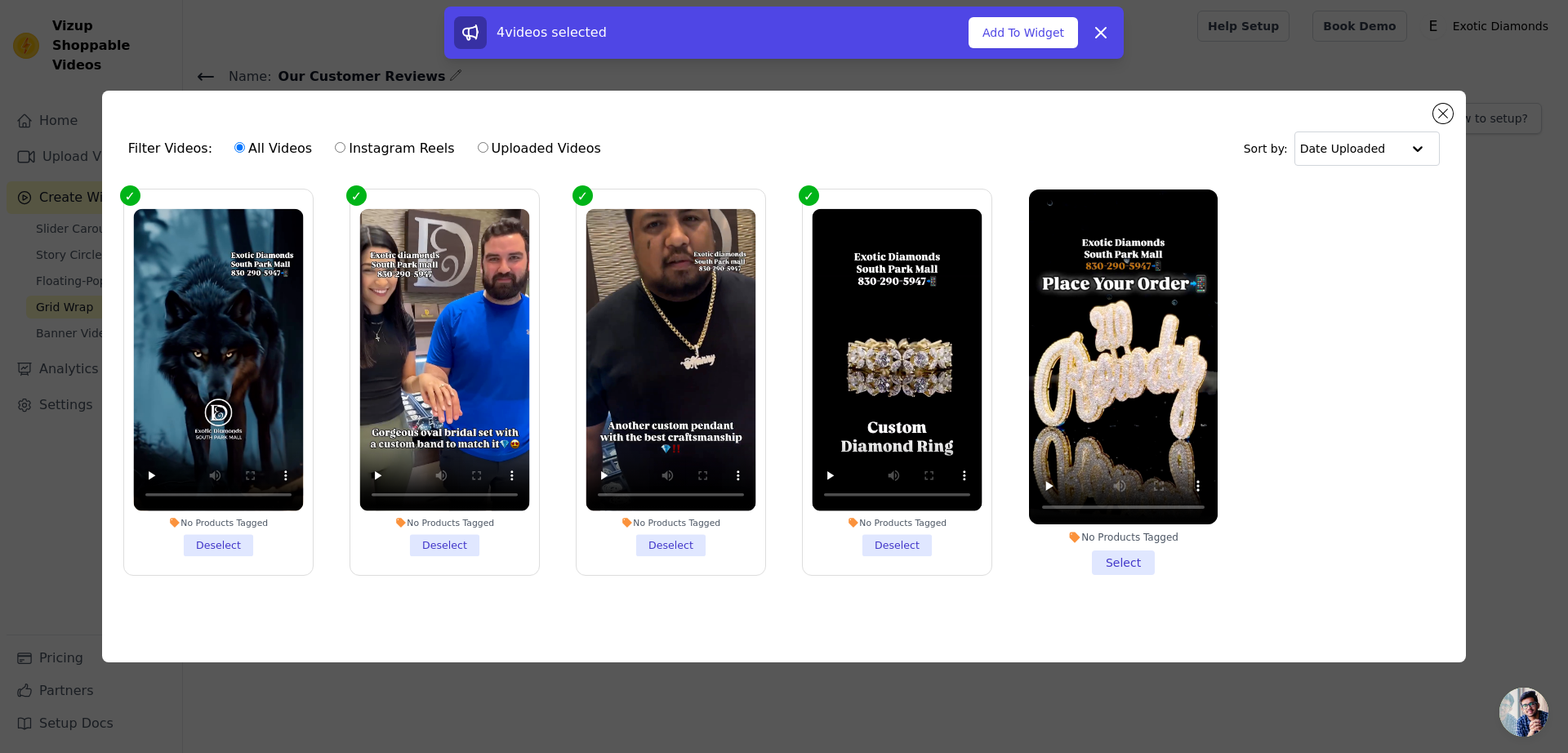
click at [1118, 560] on li "No Products Tagged Select" at bounding box center [1124, 382] width 189 height 387
click at [0, 0] on input "No Products Tagged Select" at bounding box center [0, 0] width 0 height 0
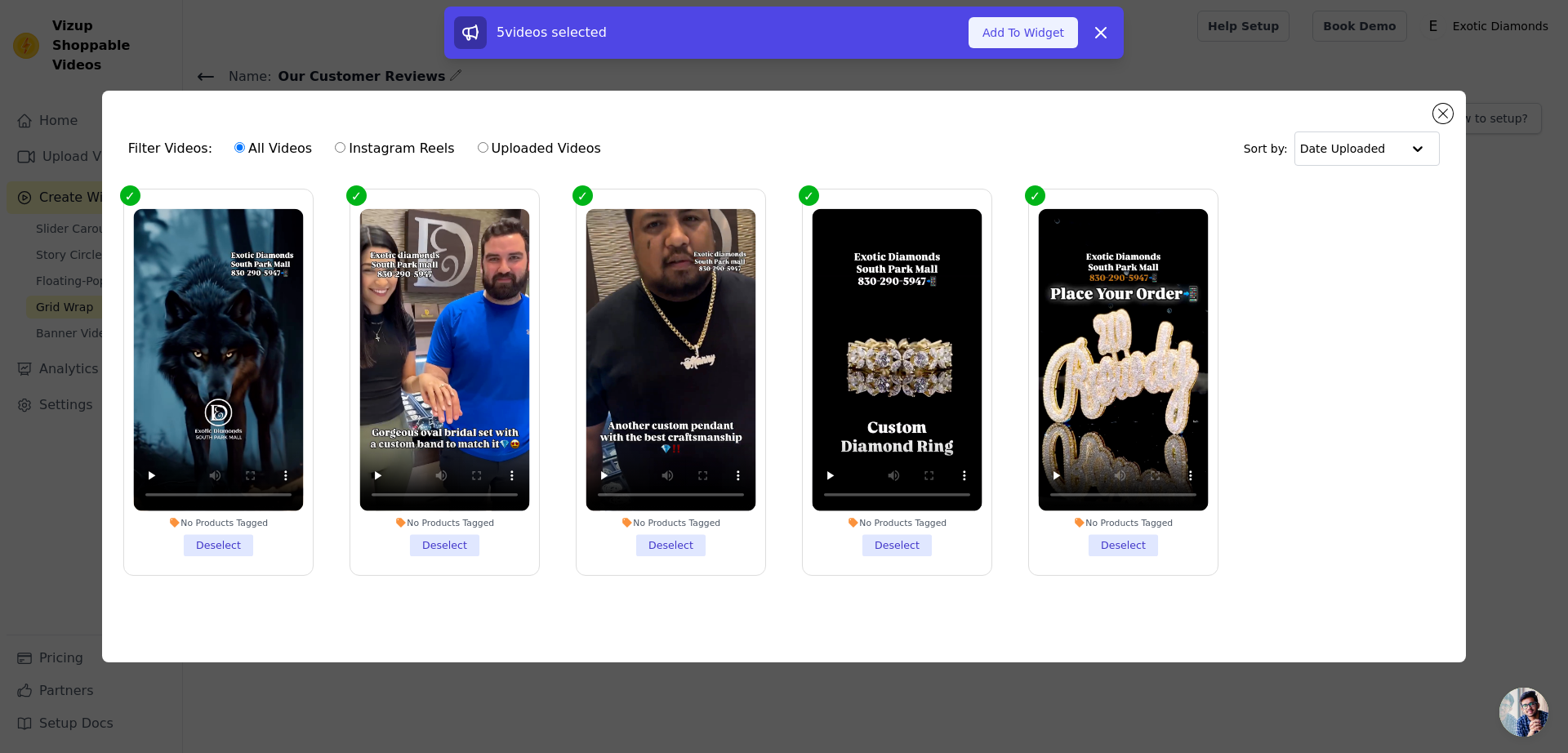
click at [1023, 42] on button "Add To Widget" at bounding box center [1023, 33] width 109 height 31
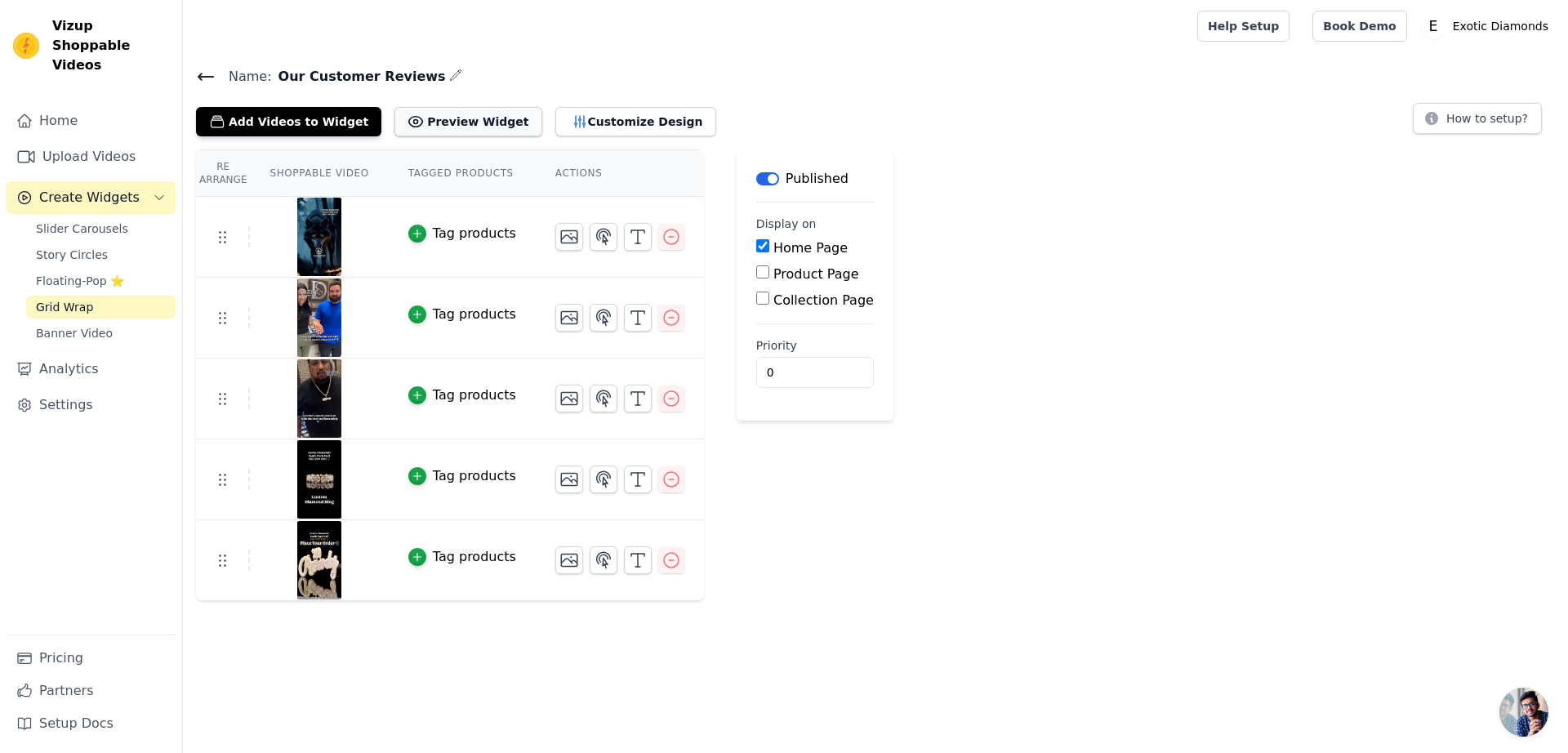
click at [478, 126] on button "Preview Widget" at bounding box center [468, 122] width 147 height 30
click at [756, 249] on input "Home Page" at bounding box center [762, 245] width 13 height 13
checkbox input "false"
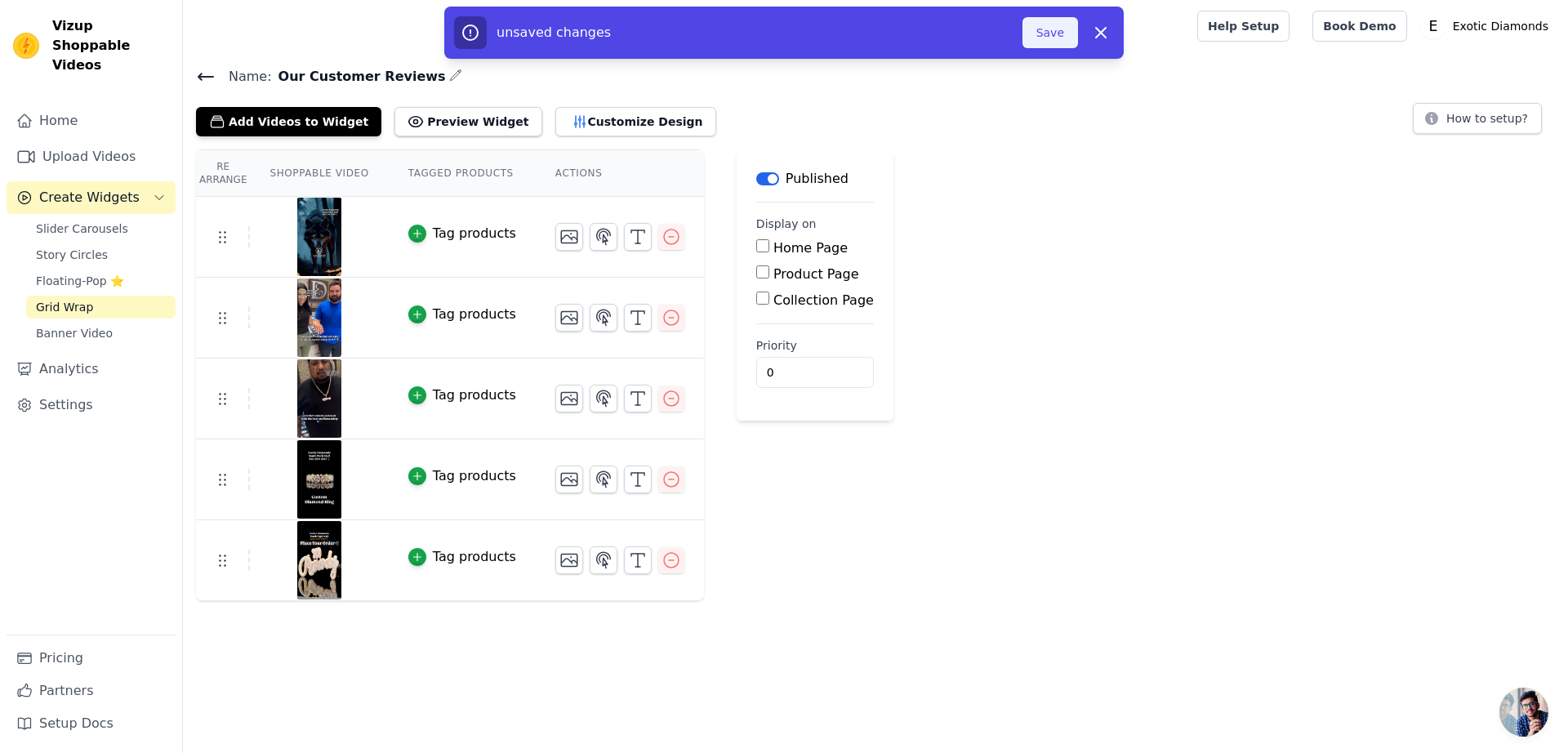
click at [1044, 38] on button "Save" at bounding box center [1050, 33] width 56 height 31
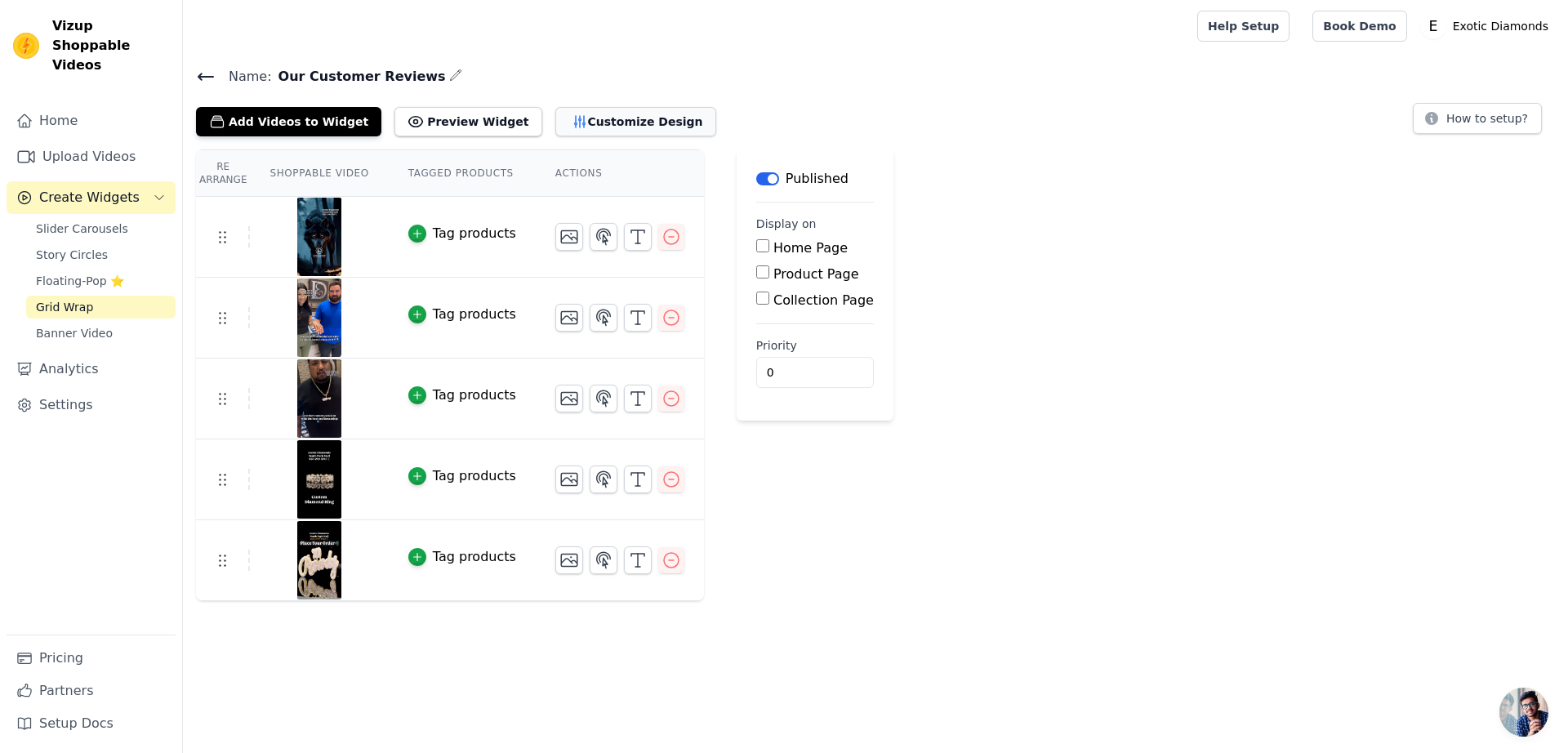
click at [600, 122] on button "Customize Design" at bounding box center [636, 122] width 161 height 30
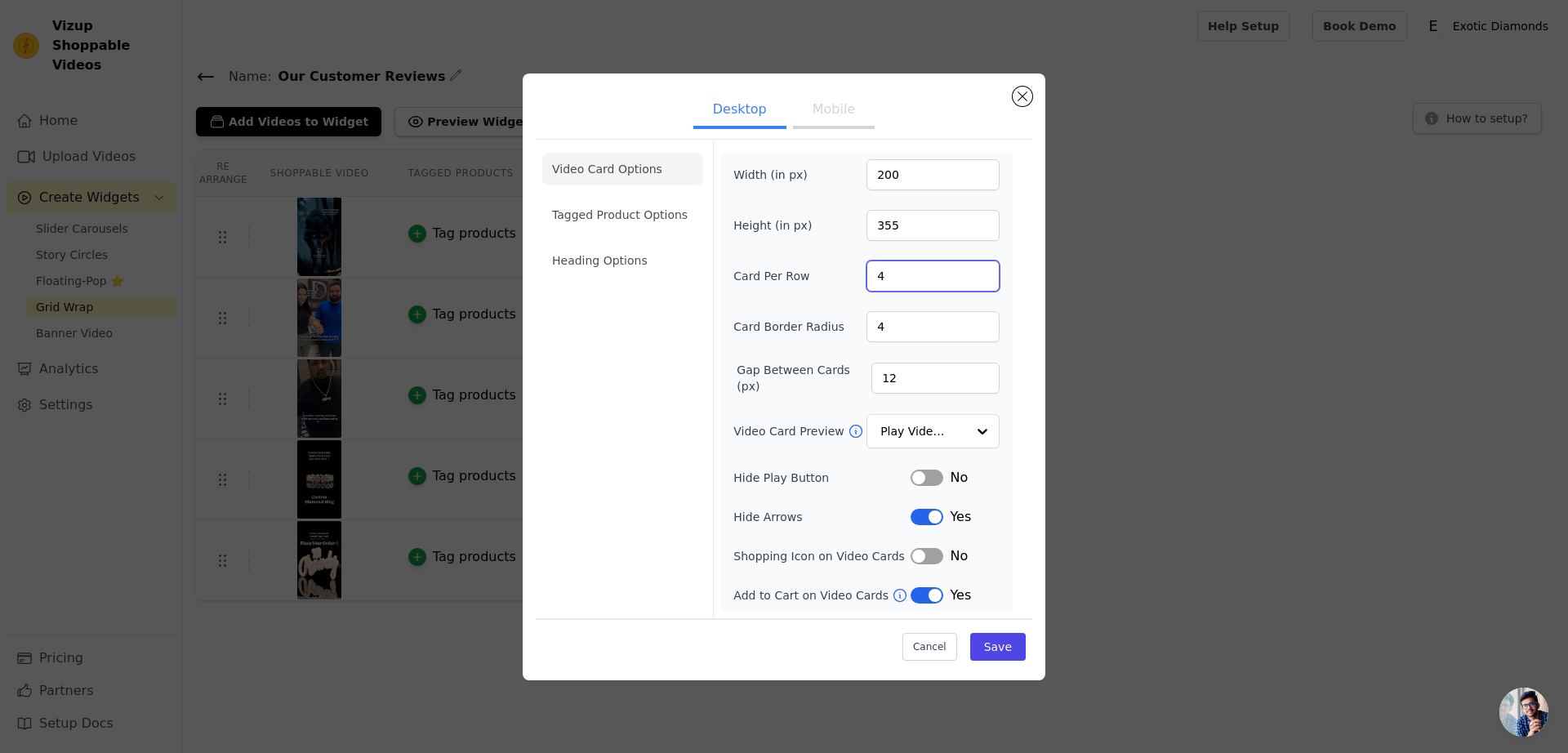
click at [908, 290] on input "4" at bounding box center [933, 276] width 133 height 31
type input "5"
click at [919, 321] on input "4" at bounding box center [933, 326] width 133 height 31
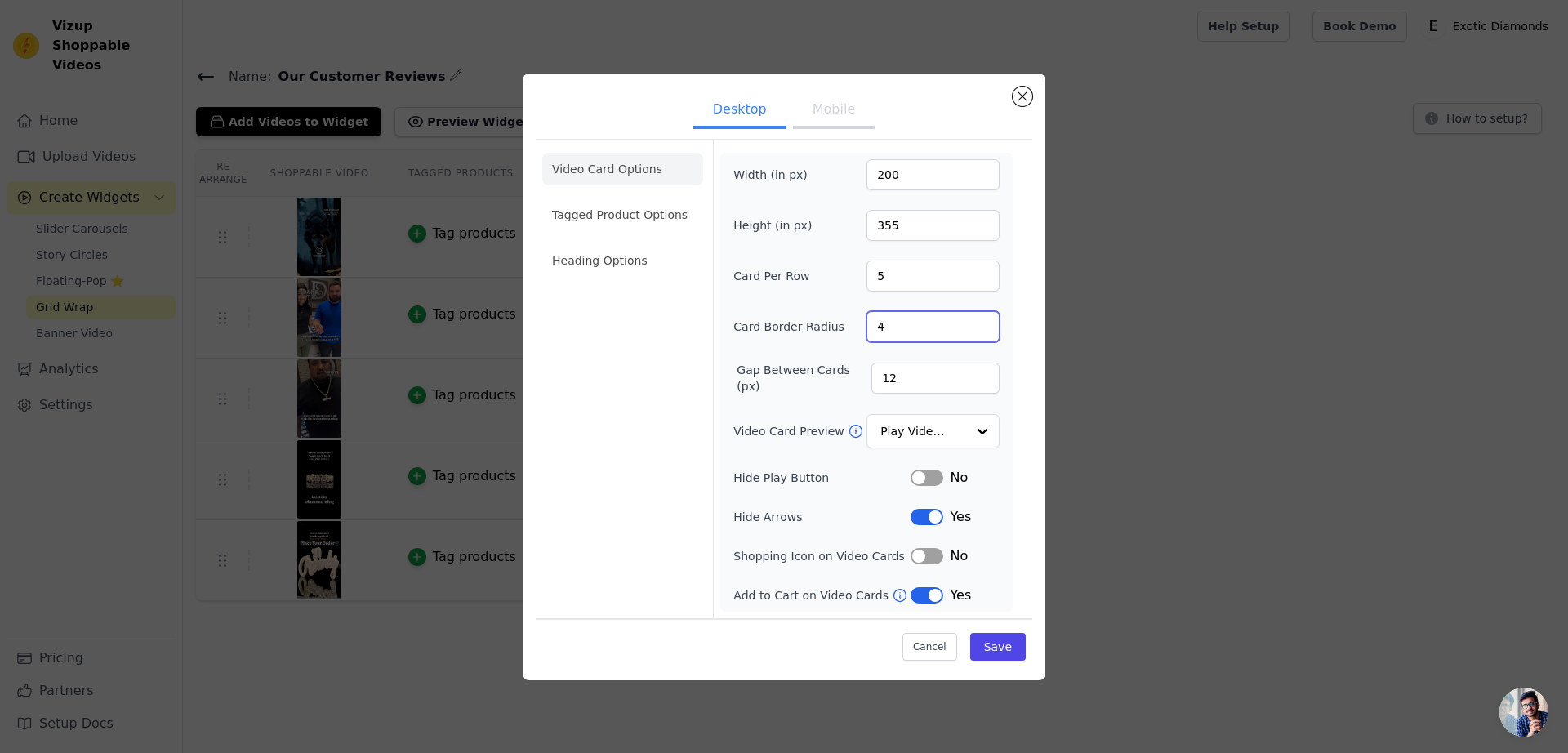
click at [919, 321] on input "4" at bounding box center [933, 326] width 133 height 31
click at [928, 599] on button "Label" at bounding box center [926, 595] width 32 height 17
click at [1011, 645] on button "Save" at bounding box center [998, 647] width 56 height 28
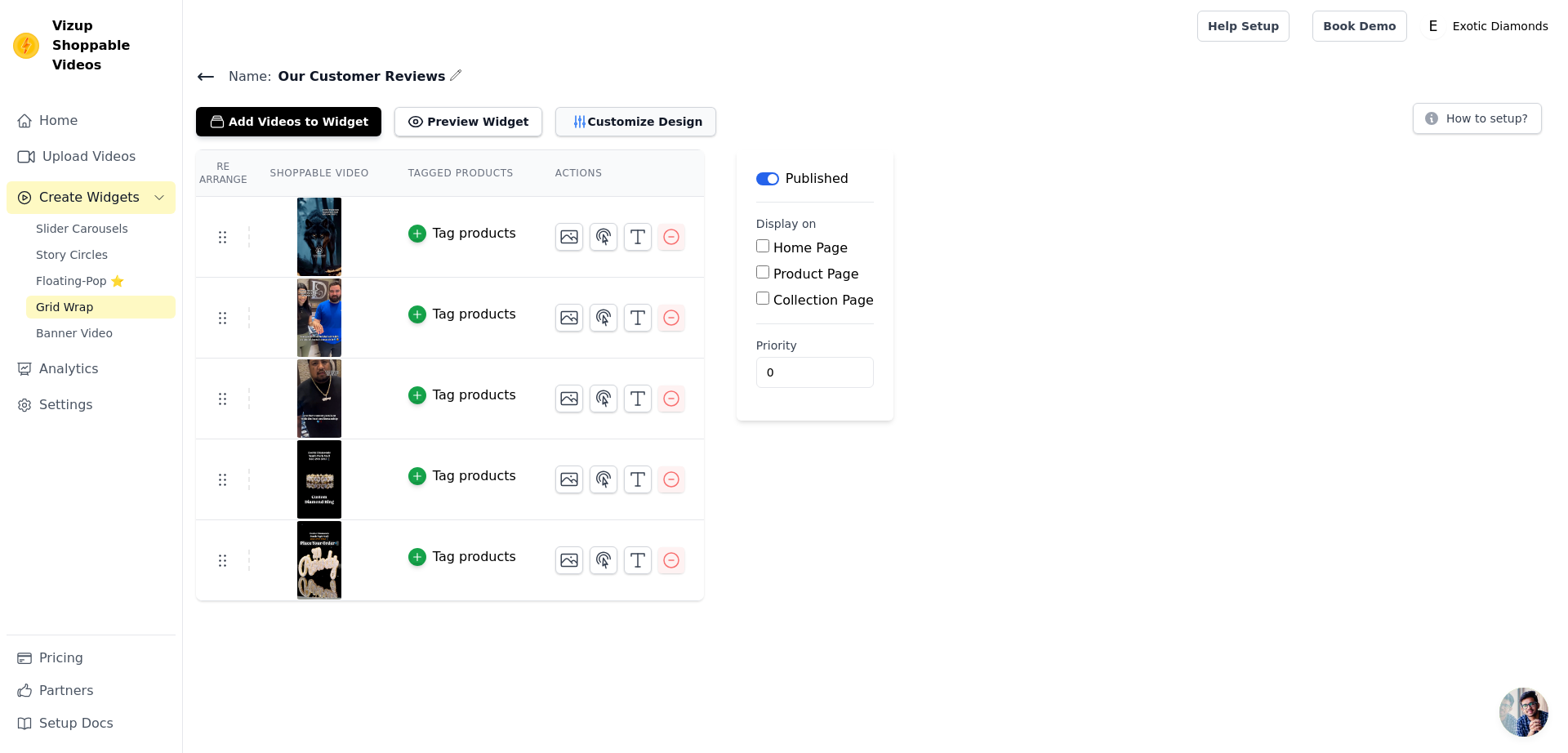
click at [583, 119] on button "Customize Design" at bounding box center [636, 122] width 161 height 30
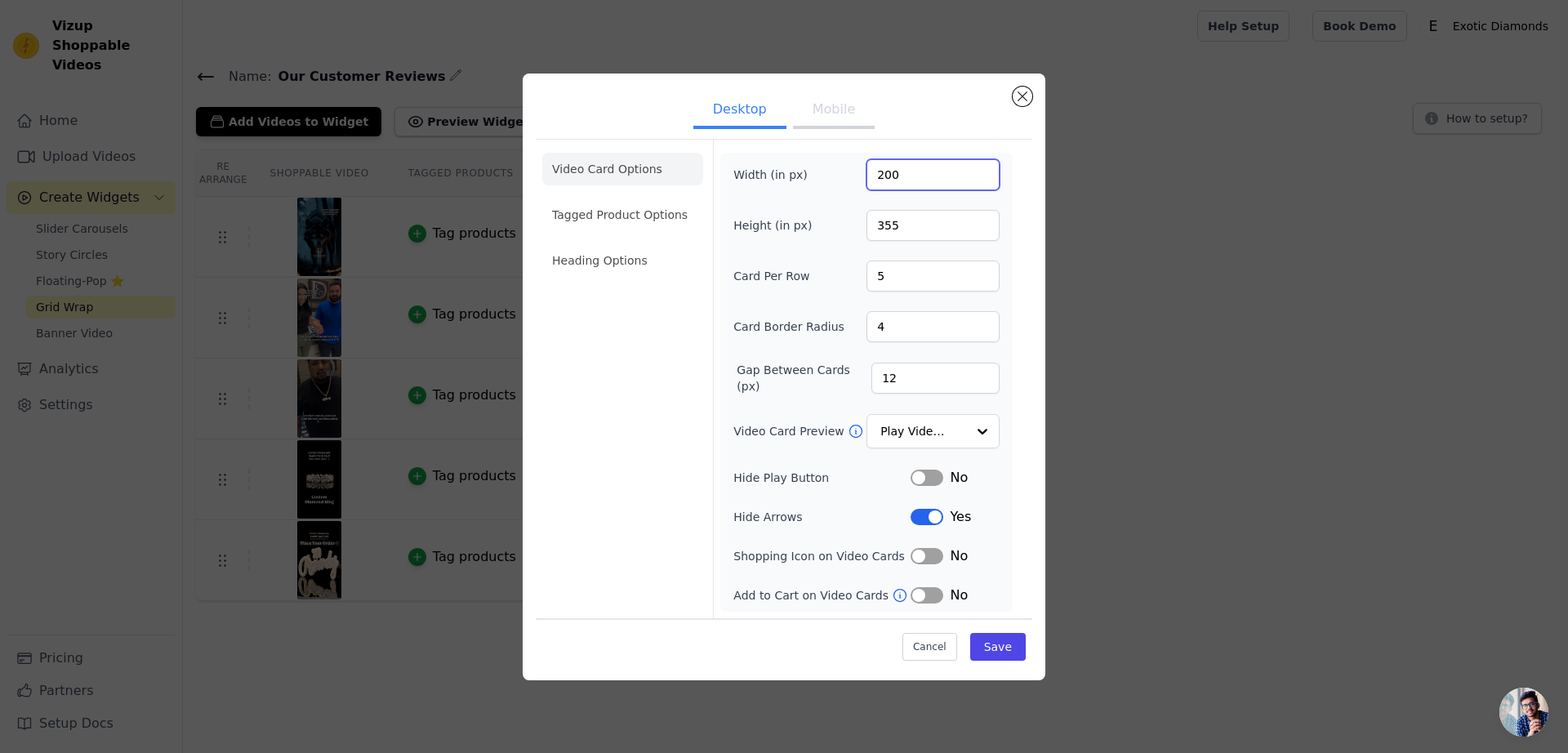
click at [888, 176] on input "200" at bounding box center [933, 175] width 133 height 31
type input "300"
click at [1004, 645] on button "Save" at bounding box center [998, 647] width 56 height 28
